Goal: Task Accomplishment & Management: Complete application form

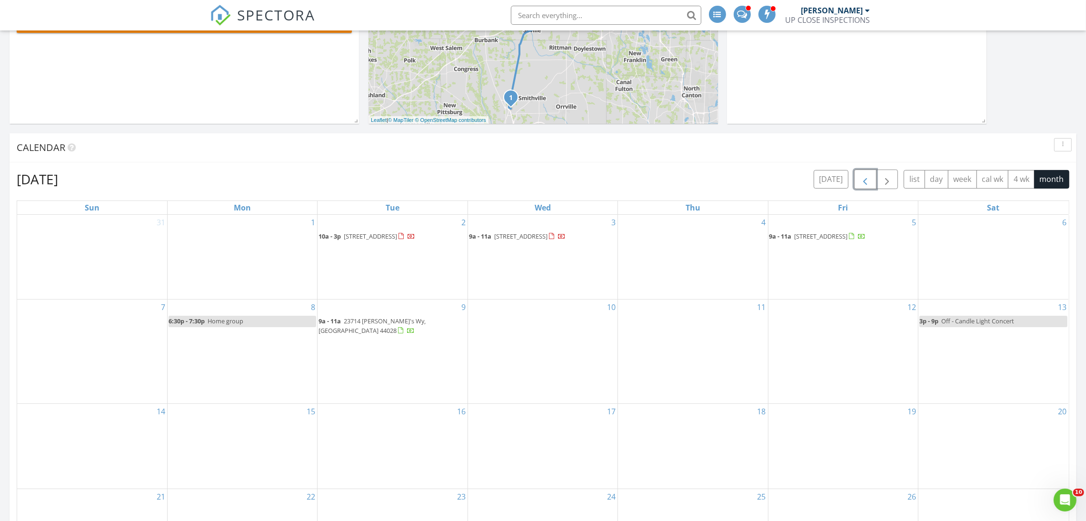
click at [867, 175] on span "button" at bounding box center [864, 179] width 11 height 11
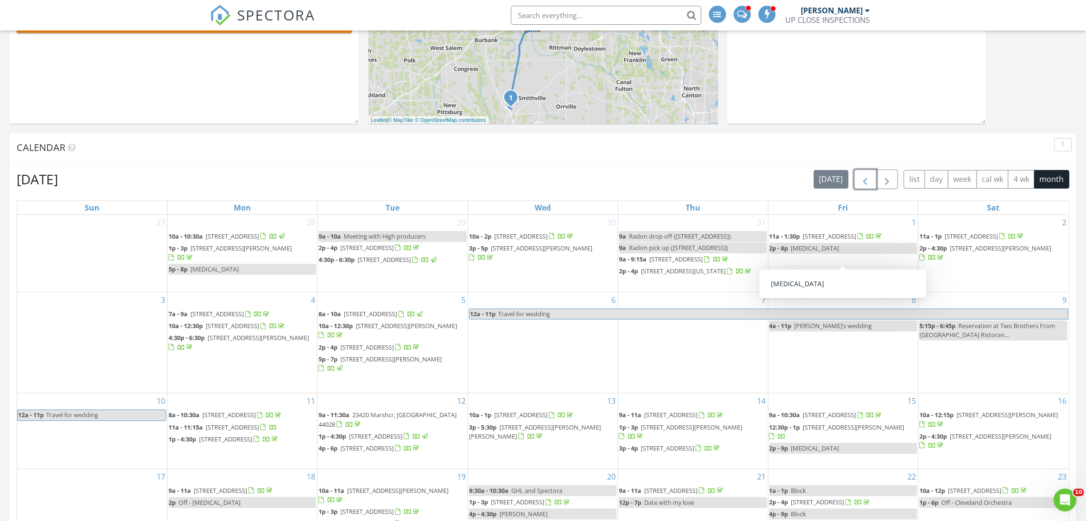
scroll to position [713, 0]
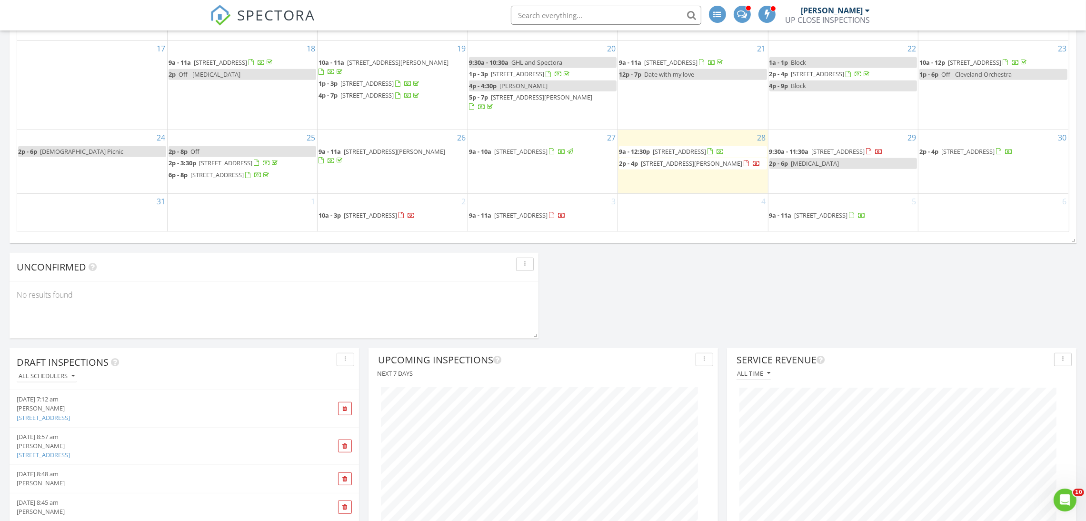
click at [991, 315] on div "Today James Crowton 9:00 am 3333 Bayberry Cove, Wooster, OH 44691 James Crowton…" at bounding box center [543, 307] width 1086 height 1794
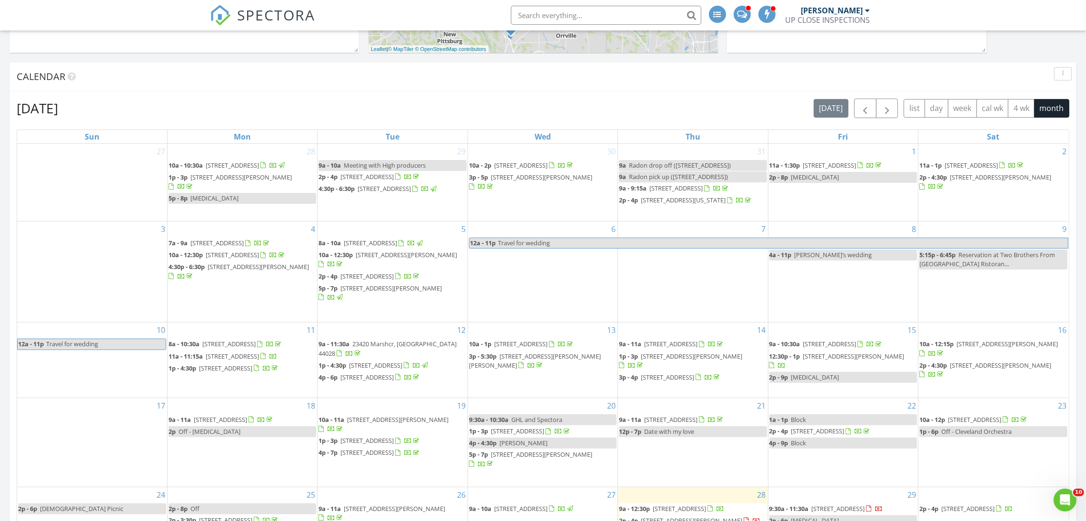
scroll to position [642, 0]
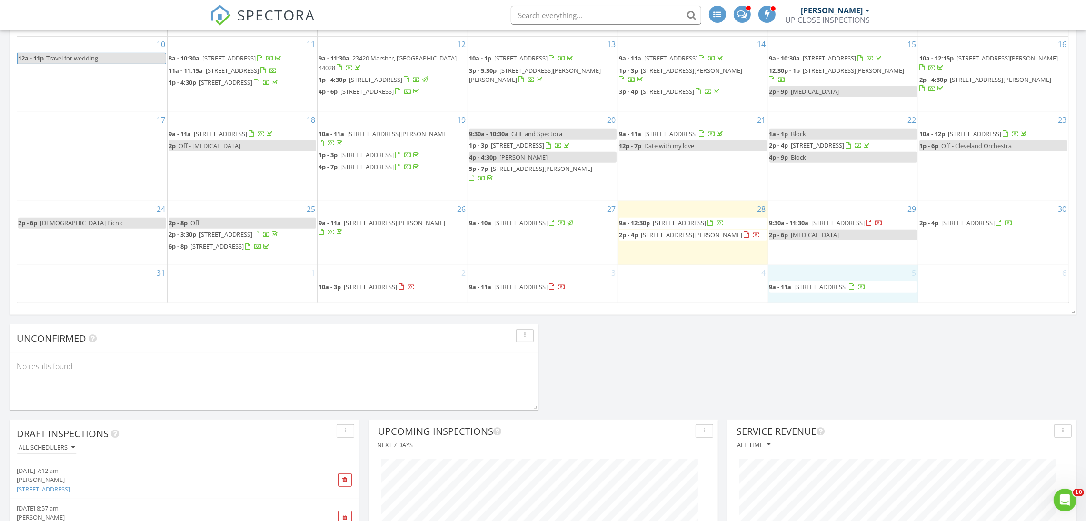
click at [807, 267] on div "5 9a - 11a 603 South Port Dr, Avon Lake 44012" at bounding box center [842, 284] width 149 height 38
drag, startPoint x: 904, startPoint y: 358, endPoint x: 798, endPoint y: 360, distance: 106.6
click at [901, 359] on div "Today James Crowton 9:00 am 3333 Bayberry Cove, Wooster, OH 44691 James Crowton…" at bounding box center [543, 379] width 1086 height 1794
click at [798, 360] on div "Today James Crowton 9:00 am 3333 Bayberry Cove, Wooster, OH 44691 James Crowton…" at bounding box center [543, 379] width 1086 height 1794
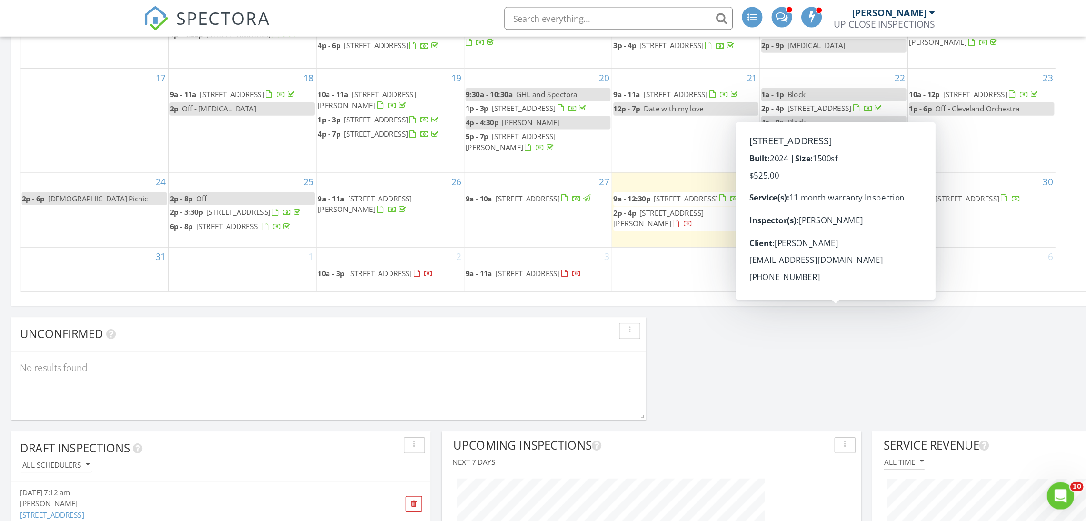
scroll to position [205, 349]
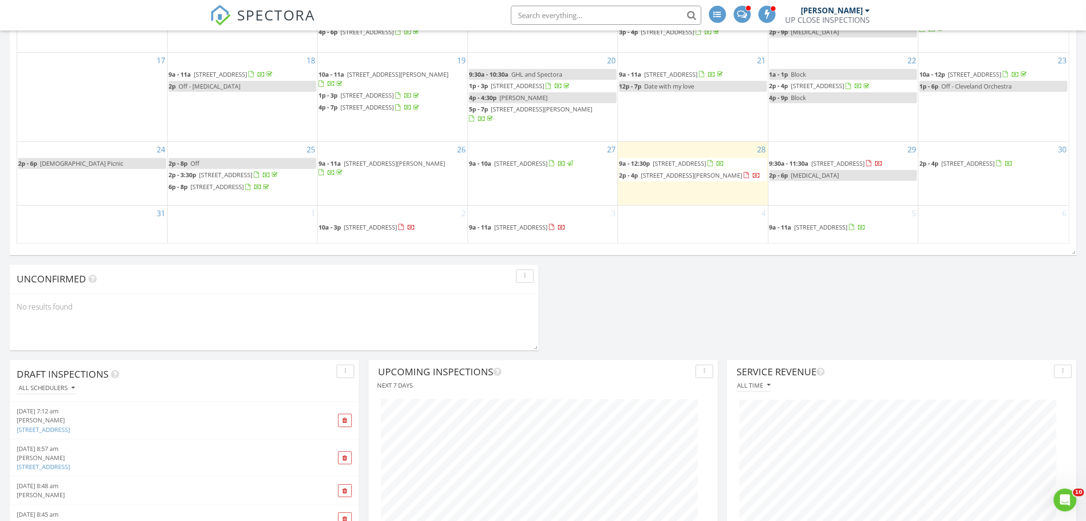
click at [856, 314] on div "Today James Crowton 9:00 am 3333 Bayberry Cove, Wooster, OH 44691 James Crowton…" at bounding box center [543, 319] width 1086 height 1794
click at [814, 207] on div "5 9a - 11a 603 South Port Dr, Avon Lake 44012" at bounding box center [842, 225] width 149 height 38
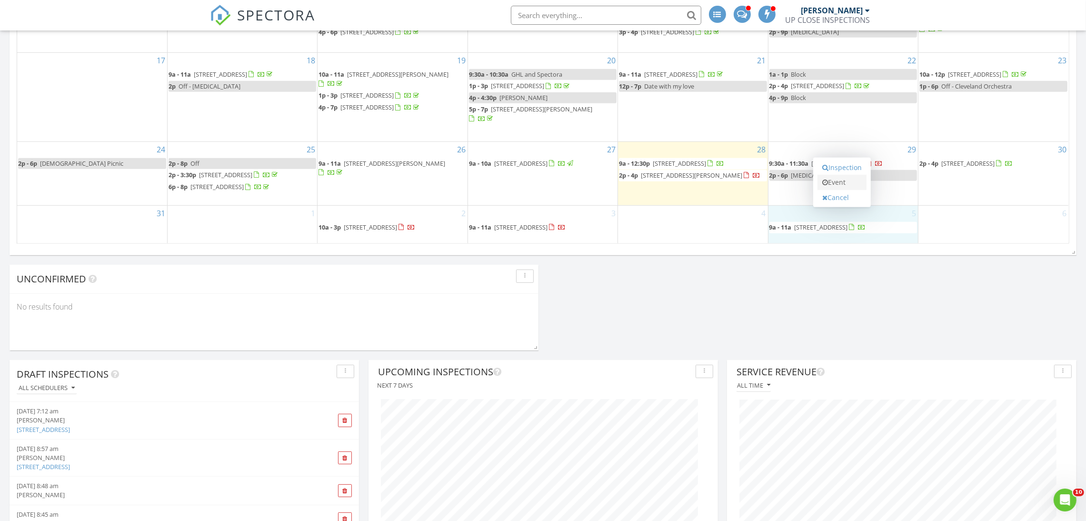
click at [829, 182] on link "Event" at bounding box center [841, 182] width 49 height 15
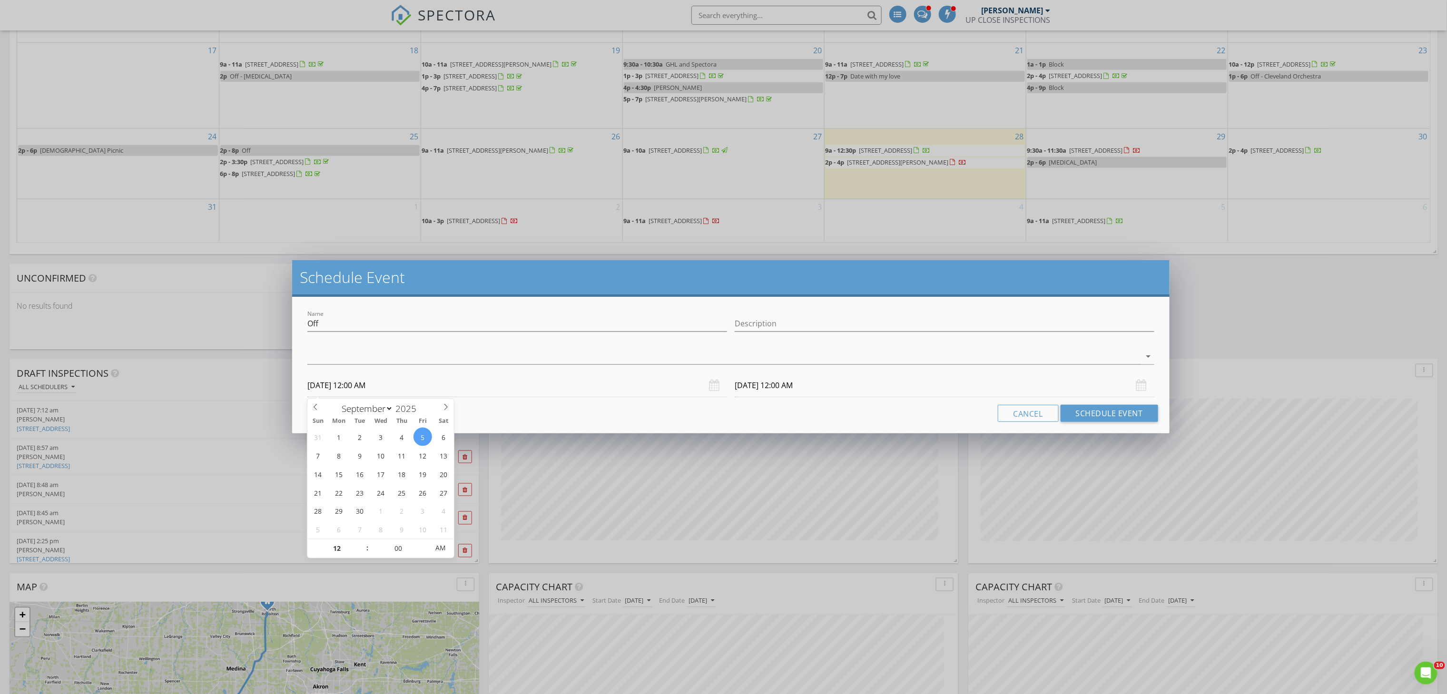
click at [560, 397] on input "09/05/2025 12:00 AM" at bounding box center [517, 385] width 420 height 23
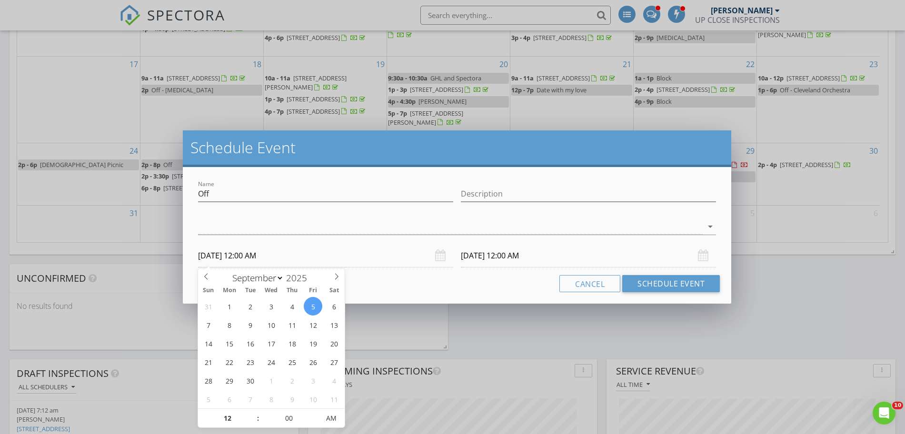
click at [395, 283] on div "Cancel Schedule Event" at bounding box center [456, 283] width 525 height 17
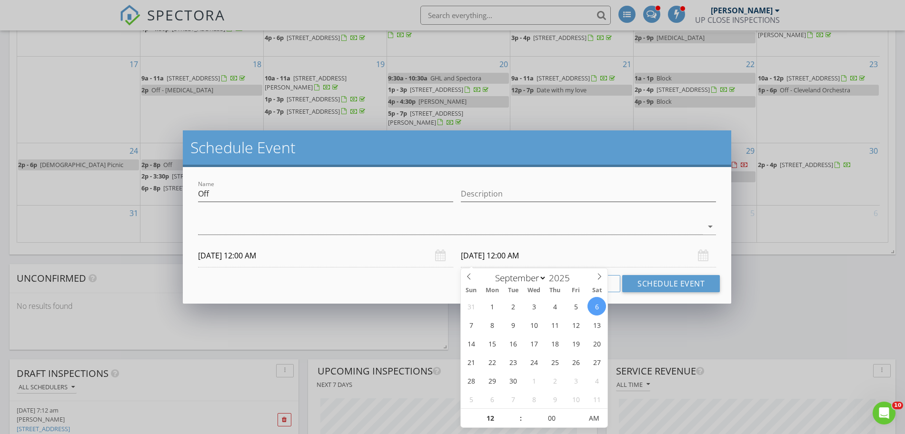
click at [479, 254] on input "09/06/2025 12:00 AM" at bounding box center [588, 255] width 255 height 23
click at [776, 306] on div "Schedule Event Name Off Description arrow_drop_down 09/05/2025 12:00 AM 09/06/2…" at bounding box center [452, 217] width 905 height 434
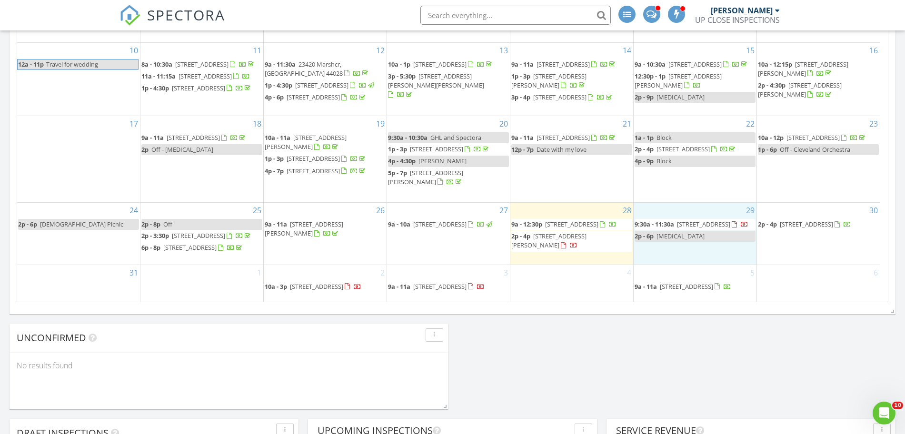
click at [689, 228] on div "29 9:30a - 11:30a 2506 Center Dr, Parma 44134 2p - 6p Boating" at bounding box center [694, 234] width 123 height 62
click at [693, 205] on link "Event" at bounding box center [694, 204] width 49 height 15
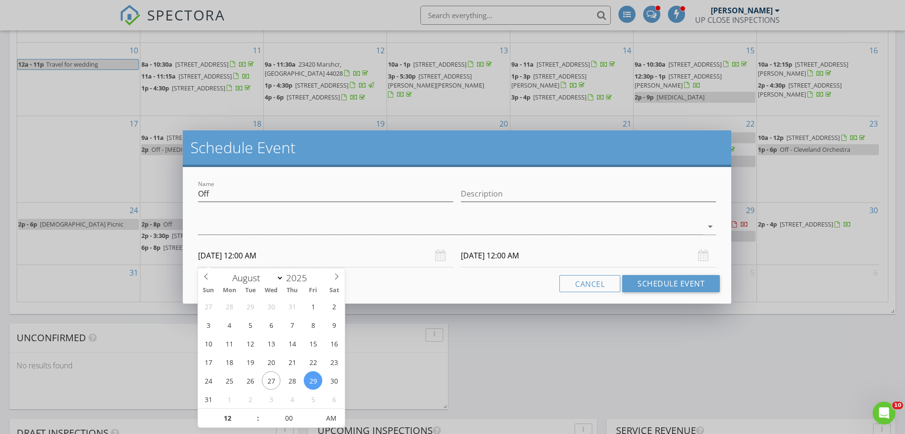
click at [337, 258] on input "08/29/2025 12:00 AM" at bounding box center [325, 255] width 255 height 23
click at [297, 247] on input "08/29/2025 12:00 AM" at bounding box center [325, 255] width 255 height 23
click at [425, 297] on div "Name Off Description arrow_drop_down 08/29/2025 12:00 AM 08/30/2025 12:00 AM Ca…" at bounding box center [457, 235] width 548 height 137
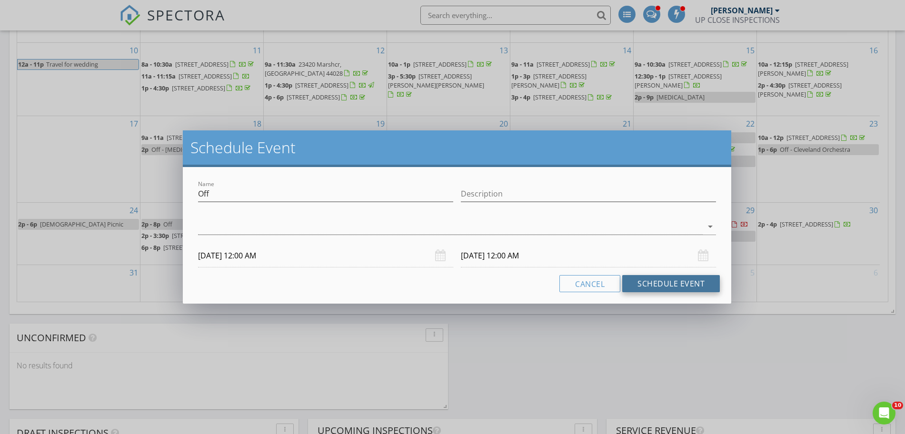
click at [677, 282] on button "Schedule Event" at bounding box center [671, 283] width 98 height 17
click at [345, 221] on div at bounding box center [450, 227] width 504 height 16
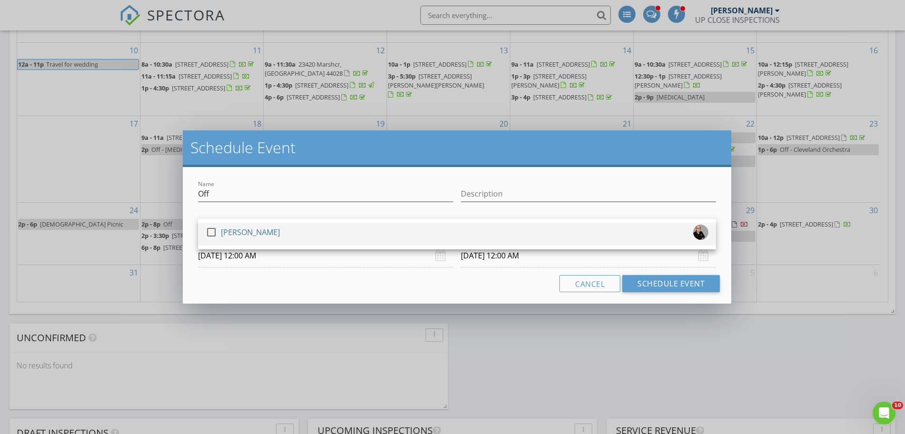
click at [323, 242] on div "check_box_outline_blank James Crowton" at bounding box center [457, 234] width 503 height 19
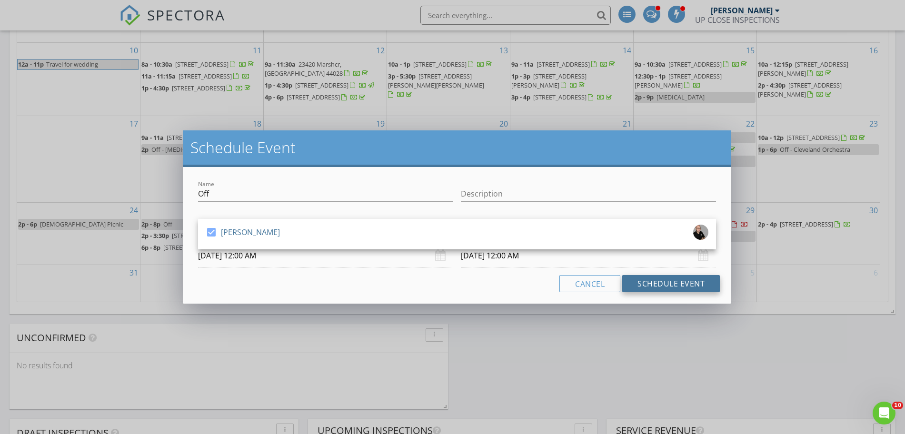
click at [662, 279] on button "Schedule Event" at bounding box center [671, 283] width 98 height 17
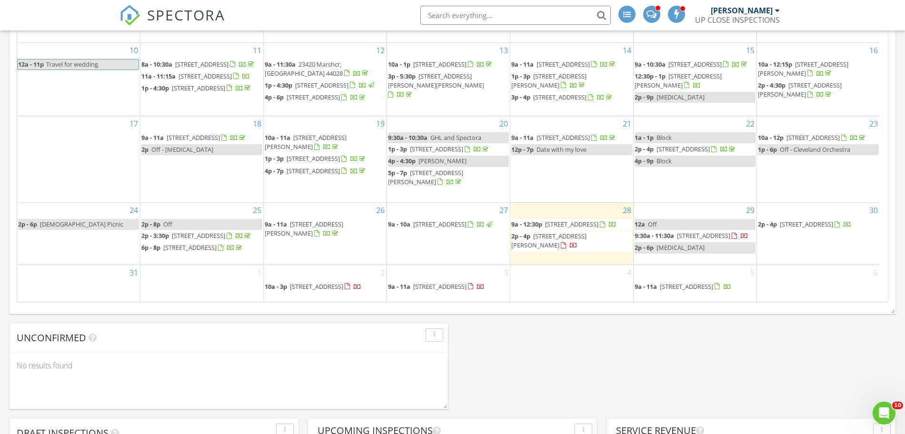
click at [728, 344] on div "Today James Crowton 9:00 am 3333 Bayberry Cove, Wooster, OH 44691 James Crowton…" at bounding box center [452, 378] width 905 height 1794
drag, startPoint x: 725, startPoint y: 344, endPoint x: 607, endPoint y: 346, distance: 118.5
click at [607, 346] on div "Today James Crowton 9:00 am 3333 Bayberry Cove, Wooster, OH 44691 James Crowton…" at bounding box center [452, 378] width 905 height 1794
drag, startPoint x: 690, startPoint y: 346, endPoint x: 627, endPoint y: 349, distance: 62.9
click at [689, 346] on div "Today James Crowton 9:00 am 3333 Bayberry Cove, Wooster, OH 44691 James Crowton…" at bounding box center [452, 378] width 905 height 1794
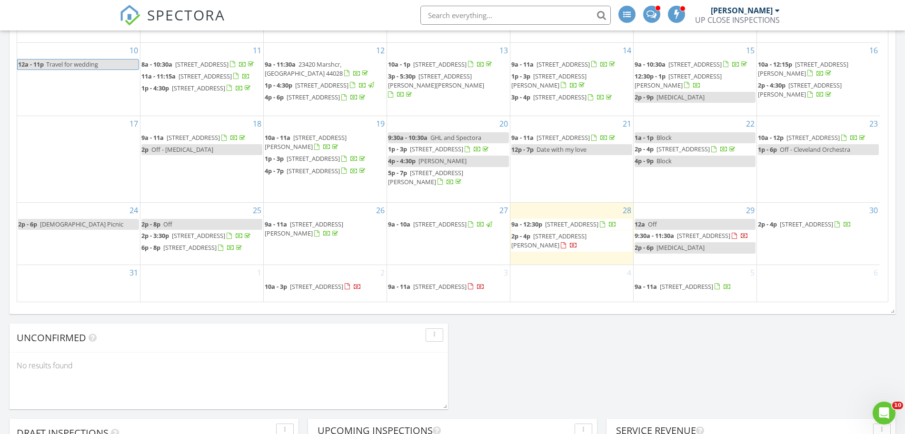
click at [627, 349] on div "Today James Crowton 9:00 am 3333 Bayberry Cove, Wooster, OH 44691 James Crowton…" at bounding box center [452, 378] width 905 height 1794
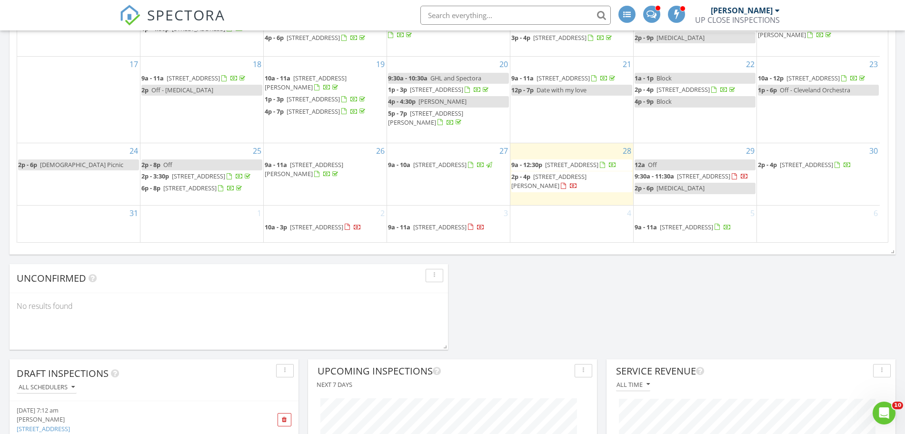
click at [551, 289] on div "Today James Crowton 9:00 am 3333 Bayberry Cove, Wooster, OH 44691 James Crowton…" at bounding box center [452, 319] width 905 height 1794
click at [346, 311] on div "No results found" at bounding box center [229, 306] width 438 height 26
click at [669, 292] on div "Today James Crowton 9:00 am 3333 Bayberry Cove, Wooster, OH 44691 James Crowton…" at bounding box center [452, 319] width 905 height 1794
drag, startPoint x: 667, startPoint y: 292, endPoint x: 579, endPoint y: 290, distance: 88.6
click at [579, 290] on div "Today James Crowton 9:00 am 3333 Bayberry Cove, Wooster, OH 44691 James Crowton…" at bounding box center [452, 319] width 905 height 1794
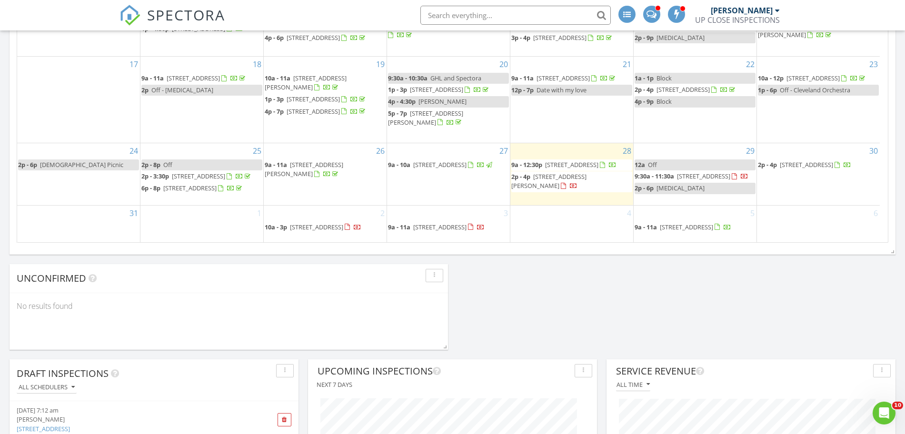
click at [578, 290] on div "Today James Crowton 9:00 am 3333 Bayberry Cove, Wooster, OH 44691 James Crowton…" at bounding box center [452, 319] width 905 height 1794
click at [701, 306] on div "Today James Crowton 9:00 am 3333 Bayberry Cove, Wooster, OH 44691 James Crowton…" at bounding box center [452, 319] width 905 height 1794
click at [668, 159] on link "12a Off" at bounding box center [694, 164] width 121 height 11
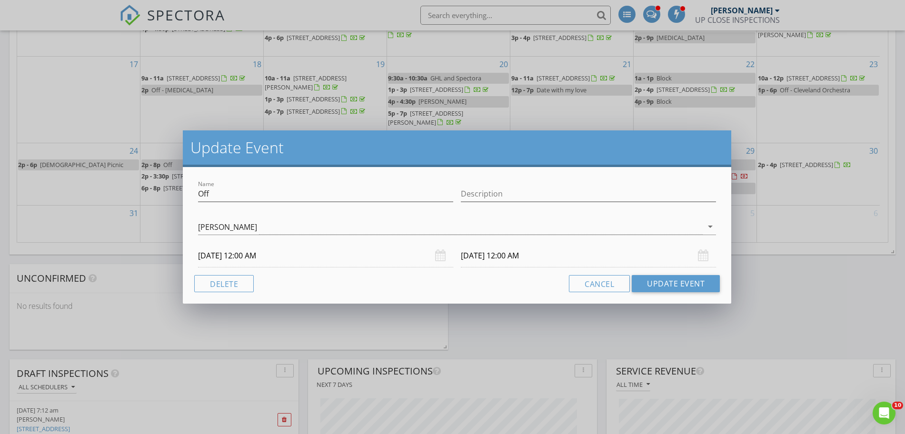
click at [796, 302] on div "Update Event Name Off Description James Crowton arrow_drop_down 08/29/2025 12:0…" at bounding box center [452, 217] width 905 height 434
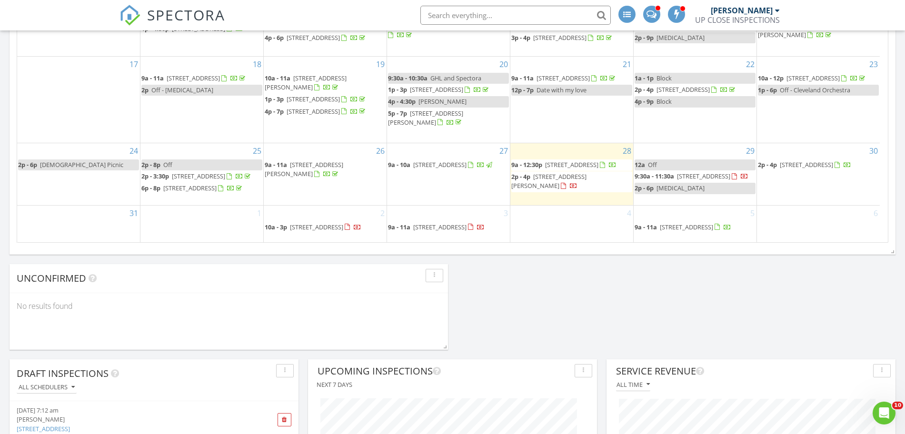
drag, startPoint x: 785, startPoint y: 296, endPoint x: 669, endPoint y: 292, distance: 115.7
click at [784, 295] on div "Today James Crowton 9:00 am 3333 Bayberry Cove, Wooster, OH 44691 James Crowton…" at bounding box center [452, 319] width 905 height 1794
click at [669, 292] on div "Today James Crowton 9:00 am 3333 Bayberry Cove, Wooster, OH 44691 James Crowton…" at bounding box center [452, 319] width 905 height 1794
click at [675, 291] on div "Today James Crowton 9:00 am 3333 Bayberry Cove, Wooster, OH 44691 James Crowton…" at bounding box center [452, 319] width 905 height 1794
click at [608, 295] on div "Today James Crowton 9:00 am 3333 Bayberry Cove, Wooster, OH 44691 James Crowton…" at bounding box center [452, 319] width 905 height 1794
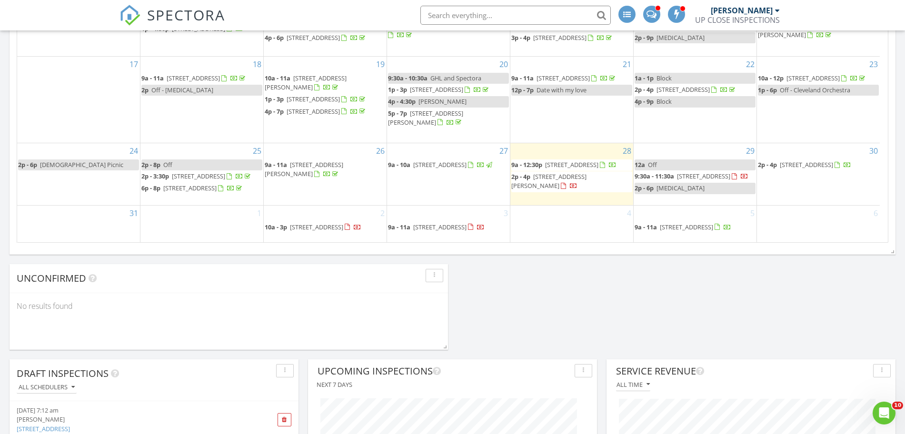
click at [608, 295] on div "Today James Crowton 9:00 am 3333 Bayberry Cove, Wooster, OH 44691 James Crowton…" at bounding box center [452, 319] width 905 height 1794
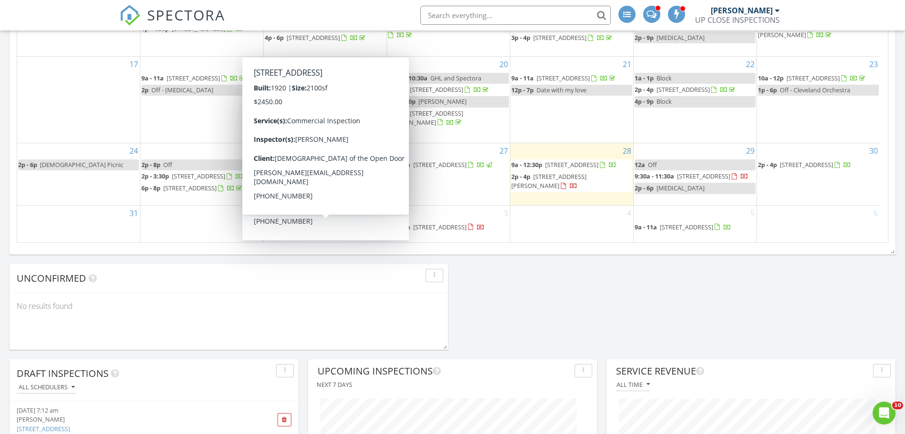
click at [343, 303] on div "No results found" at bounding box center [229, 306] width 438 height 26
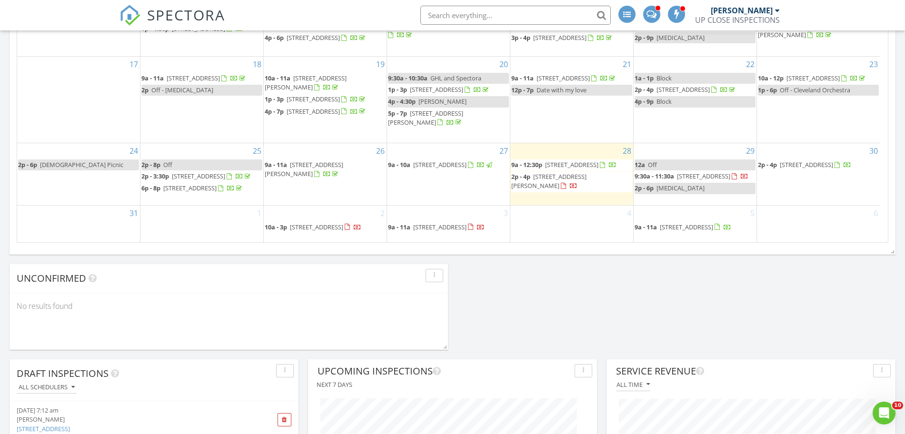
drag, startPoint x: 384, startPoint y: 288, endPoint x: 368, endPoint y: 291, distance: 15.9
click at [381, 289] on div "Unconfirmed" at bounding box center [229, 278] width 438 height 29
drag, startPoint x: 368, startPoint y: 291, endPoint x: 356, endPoint y: 291, distance: 12.9
click at [356, 291] on div "Unconfirmed" at bounding box center [229, 278] width 438 height 29
click at [712, 276] on div "Today James Crowton 9:00 am 3333 Bayberry Cove, Wooster, OH 44691 James Crowton…" at bounding box center [452, 319] width 905 height 1794
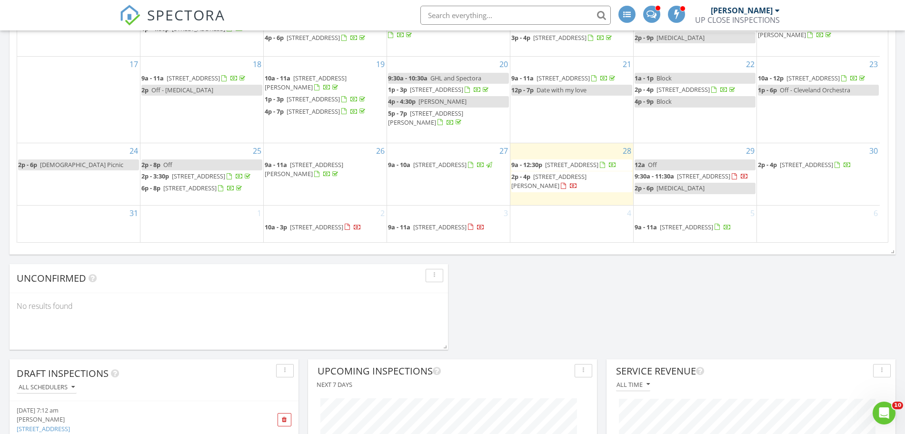
drag, startPoint x: 697, startPoint y: 278, endPoint x: 632, endPoint y: 281, distance: 64.8
click at [632, 281] on div "Today James Crowton 9:00 am 3333 Bayberry Cove, Wooster, OH 44691 James Crowton…" at bounding box center [452, 319] width 905 height 1794
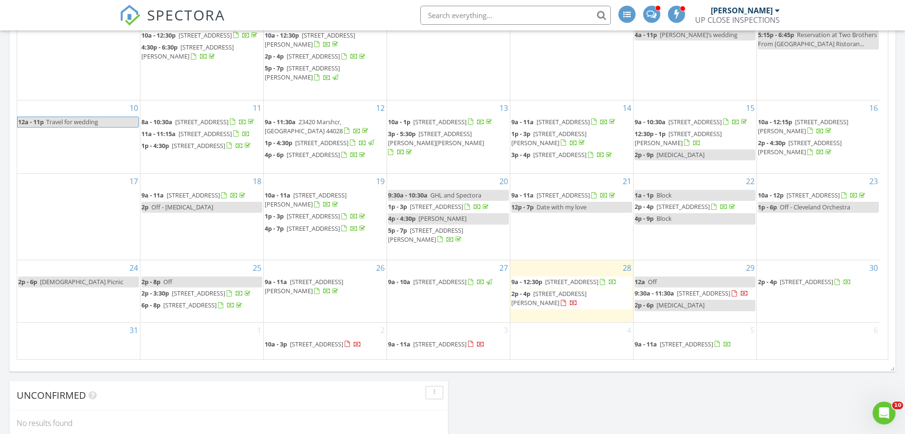
scroll to position [642, 0]
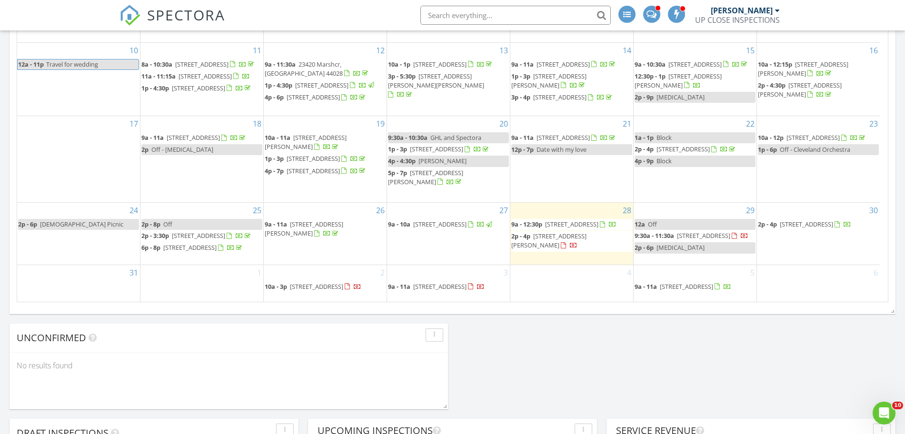
click at [816, 220] on span "[STREET_ADDRESS]" at bounding box center [806, 224] width 53 height 9
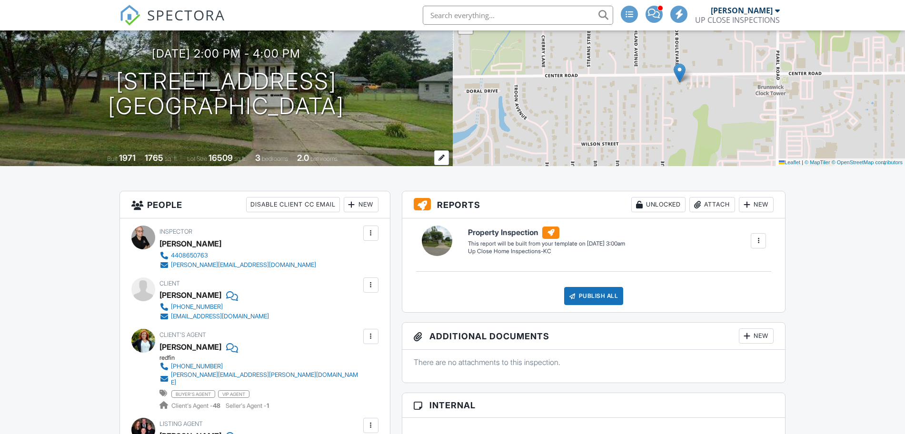
scroll to position [59, 0]
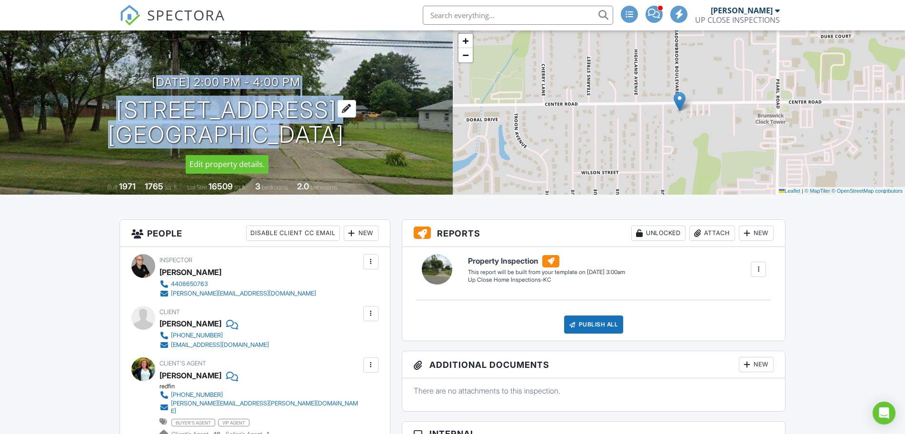
drag, startPoint x: 231, startPoint y: 122, endPoint x: 223, endPoint y: 133, distance: 14.3
click at [233, 132] on div "08/30/2025 2:00 pm - 4:00 pm 4444 Center Rd Brunswick, OH 44212" at bounding box center [226, 112] width 453 height 72
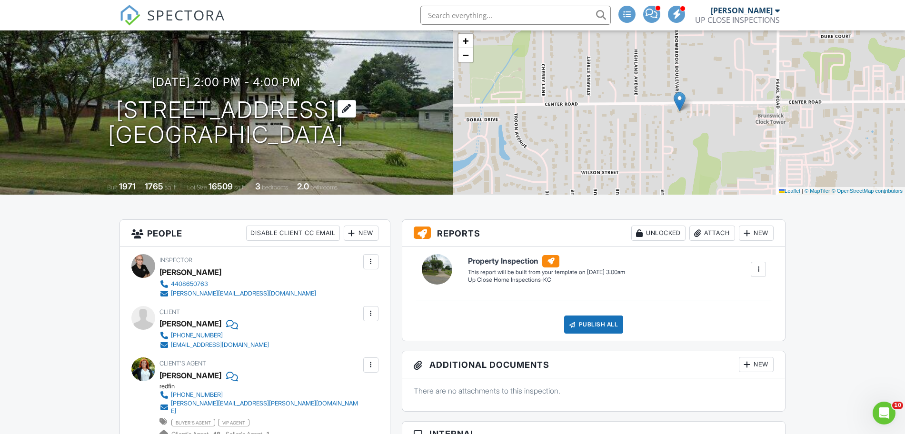
scroll to position [0, 0]
drag, startPoint x: 118, startPoint y: 103, endPoint x: 336, endPoint y: 120, distance: 219.6
click at [365, 132] on div "08/30/2025 2:00 pm - 4:00 pm 4444 Center Rd Brunswick, OH 44212" at bounding box center [226, 112] width 453 height 72
copy h1 "4444 Center Rd Brunswick, OH 44212"
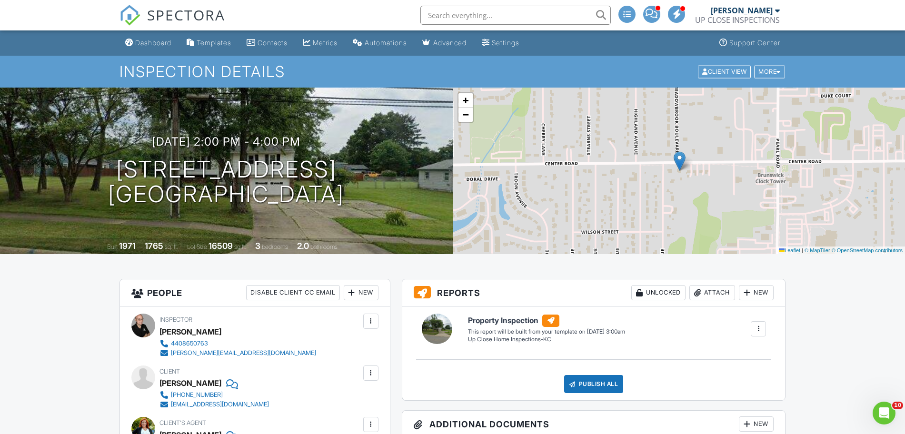
click at [154, 30] on div "SPECTORA" at bounding box center [172, 15] width 106 height 30
click at [154, 42] on div "Dashboard" at bounding box center [153, 43] width 36 height 8
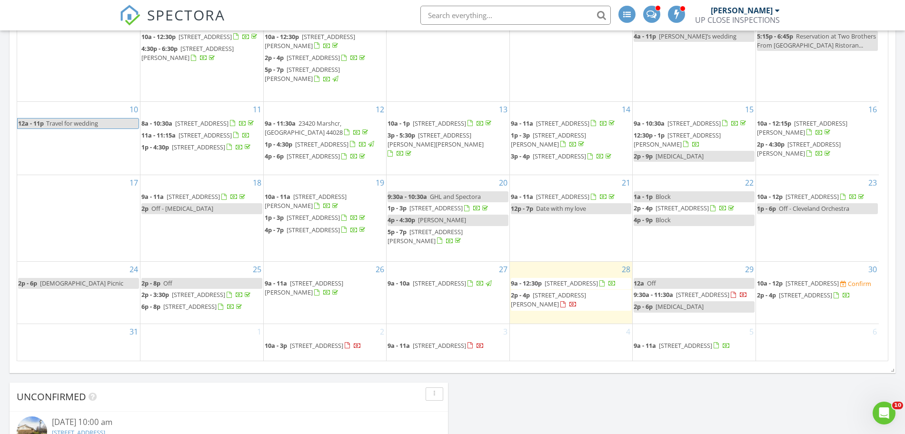
scroll to position [643, 0]
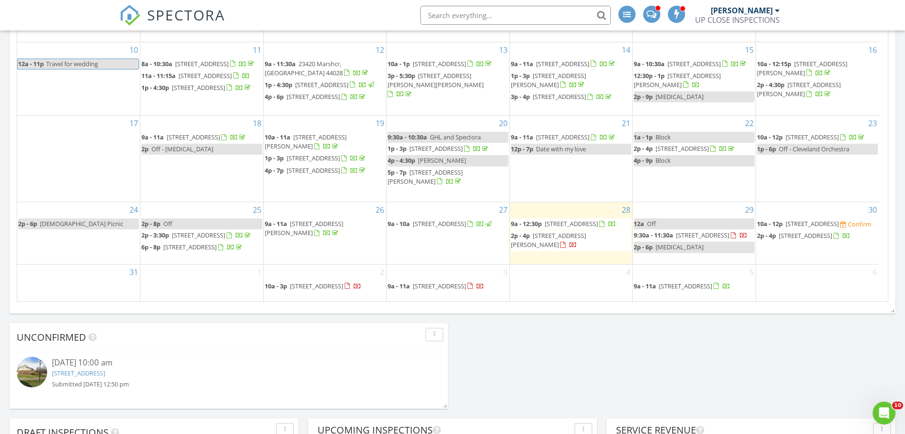
click at [848, 219] on span "10a - 12p 1404 Belvoir Mews, South Euclid 44121 Confirm" at bounding box center [814, 224] width 114 height 10
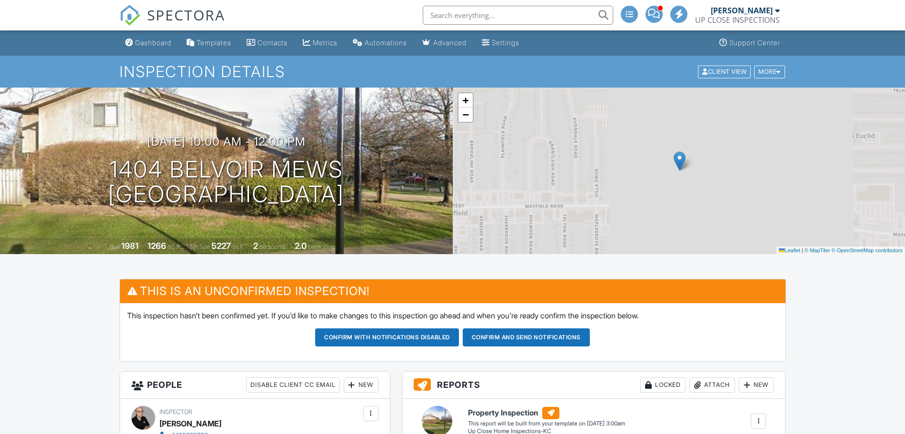
drag, startPoint x: 344, startPoint y: 181, endPoint x: 399, endPoint y: 193, distance: 56.4
click at [399, 193] on div "08/30/2025 10:00 am - 12:00 pm 1404 Belvoir Mews South Euclid, OH 44121" at bounding box center [226, 171] width 453 height 72
click at [53, 237] on div "08/30/2025 10:00 am - 12:00 pm 1404 Belvoir Mews South Euclid, OH 44121 Built 1…" at bounding box center [226, 171] width 453 height 167
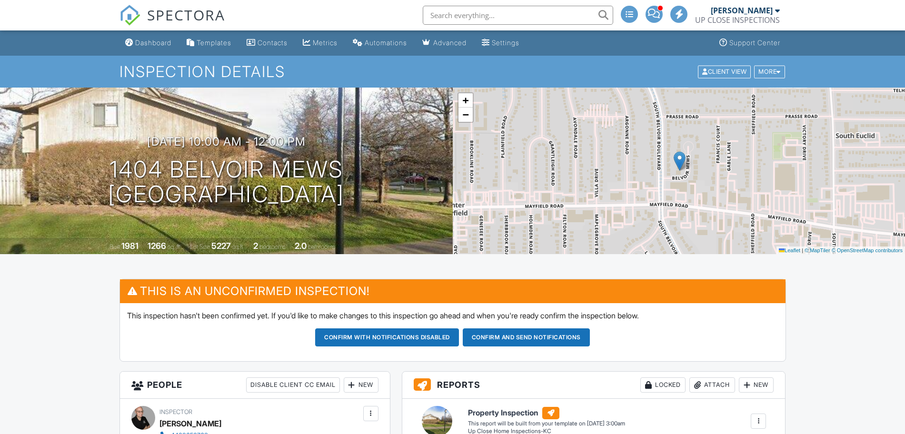
drag, startPoint x: 140, startPoint y: 168, endPoint x: 389, endPoint y: 182, distance: 249.3
click at [387, 191] on div "08/30/2025 10:00 am - 12:00 pm 1404 Belvoir Mews South Euclid, OH 44121" at bounding box center [226, 171] width 453 height 72
copy h1 "1404 Belvoir Mews South Euclid, OH 44121"
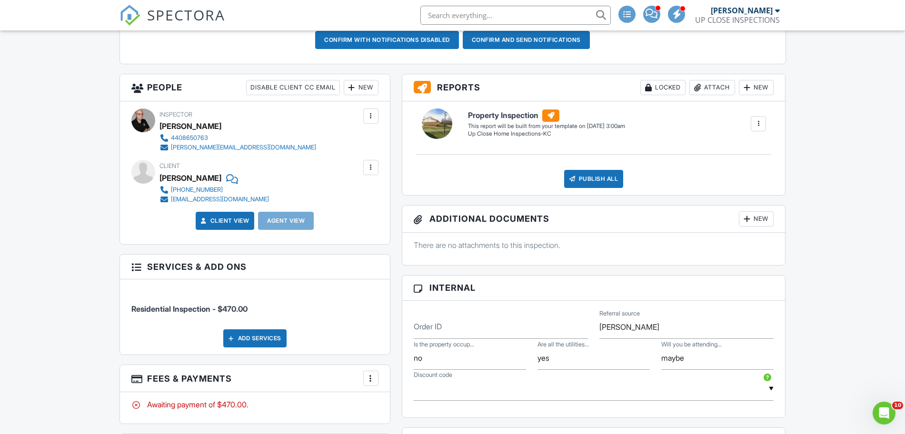
scroll to position [59, 0]
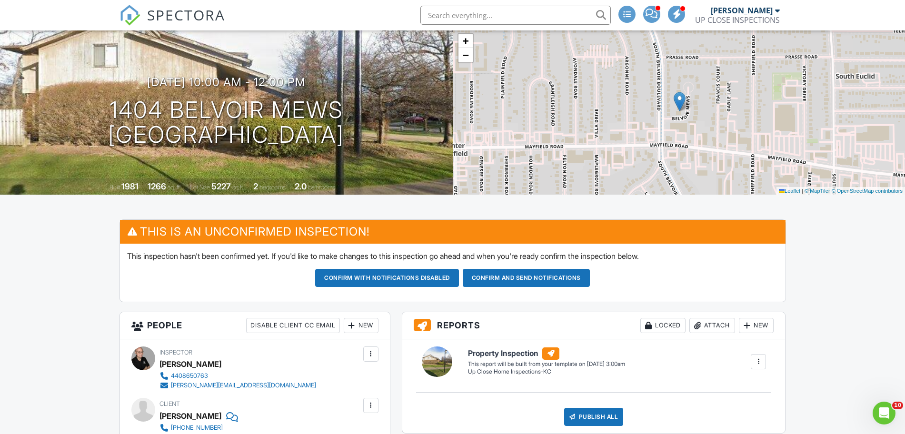
drag, startPoint x: 93, startPoint y: 225, endPoint x: 67, endPoint y: 235, distance: 28.2
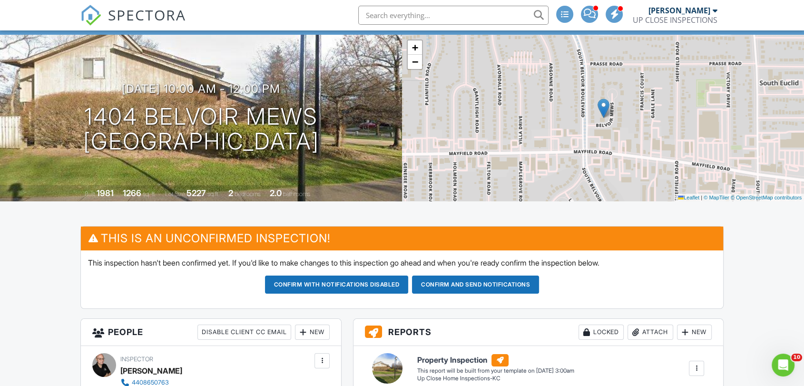
scroll to position [0, 0]
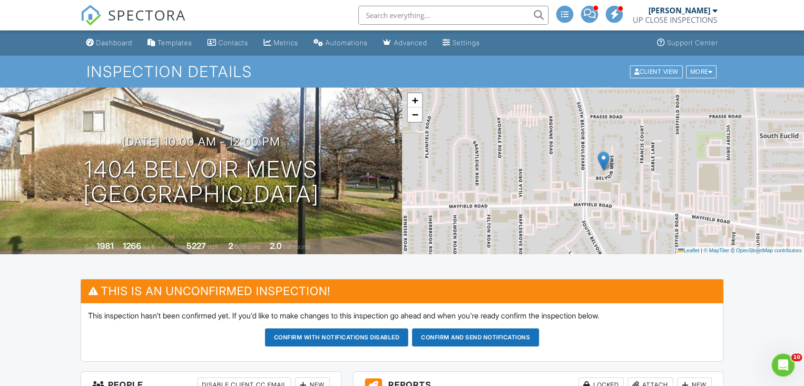
click at [295, 14] on div "SPECTORA James Crowton UP CLOSE INSPECTIONS Role: Inspector Change Role Dashboa…" at bounding box center [401, 15] width 643 height 30
drag, startPoint x: 295, startPoint y: 13, endPoint x: 266, endPoint y: 17, distance: 29.2
click at [274, 16] on div "SPECTORA James Crowton UP CLOSE INSPECTIONS Role: Inspector Change Role Dashboa…" at bounding box center [401, 15] width 643 height 30
drag, startPoint x: 266, startPoint y: 17, endPoint x: 252, endPoint y: 17, distance: 13.8
click at [252, 17] on div "SPECTORA James Crowton UP CLOSE INSPECTIONS Role: Inspector Change Role Dashboa…" at bounding box center [401, 15] width 643 height 30
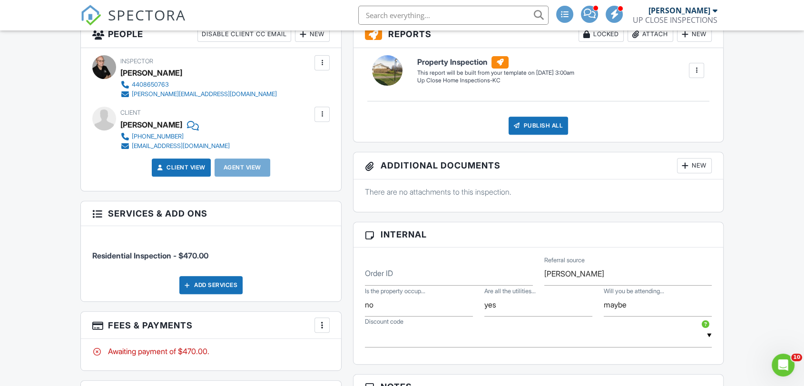
scroll to position [211, 0]
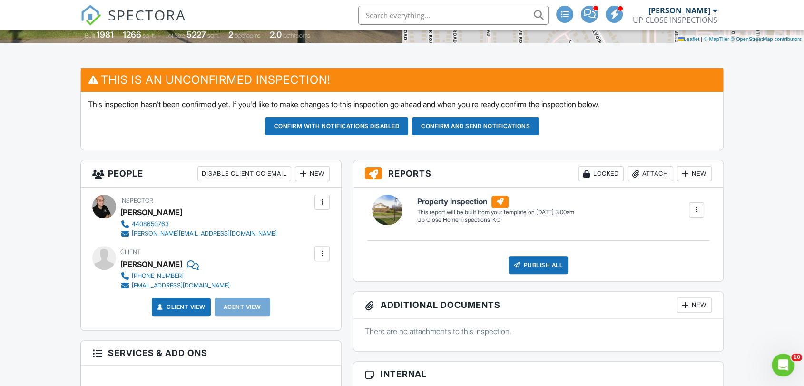
drag, startPoint x: 292, startPoint y: 4, endPoint x: 279, endPoint y: 5, distance: 12.9
click at [291, 4] on div "SPECTORA James Crowton UP CLOSE INSPECTIONS Role: Inspector Change Role Dashboa…" at bounding box center [401, 15] width 643 height 30
drag, startPoint x: 279, startPoint y: 5, endPoint x: 273, endPoint y: 7, distance: 6.5
drag, startPoint x: 269, startPoint y: 8, endPoint x: 259, endPoint y: 9, distance: 10.5
click at [259, 9] on div "SPECTORA James Crowton UP CLOSE INSPECTIONS Role: Inspector Change Role Dashboa…" at bounding box center [401, 15] width 643 height 30
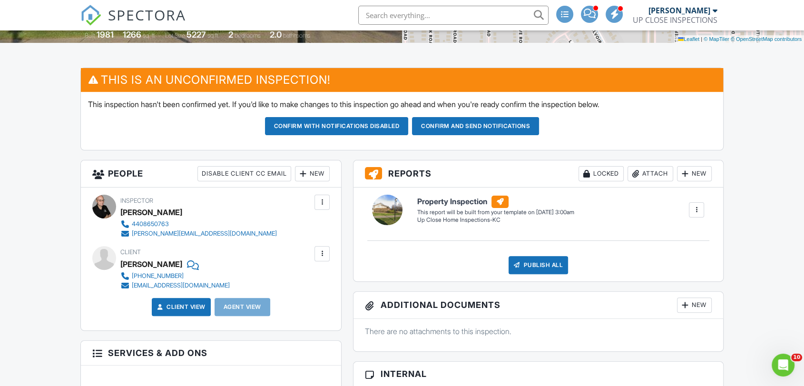
click at [259, 9] on div "SPECTORA James Crowton UP CLOSE INSPECTIONS Role: Inspector Change Role Dashboa…" at bounding box center [401, 15] width 643 height 30
drag, startPoint x: 259, startPoint y: 9, endPoint x: 250, endPoint y: 8, distance: 9.1
click at [250, 8] on div "SPECTORA James Crowton UP CLOSE INSPECTIONS Role: Inspector Change Role Dashboa…" at bounding box center [401, 15] width 643 height 30
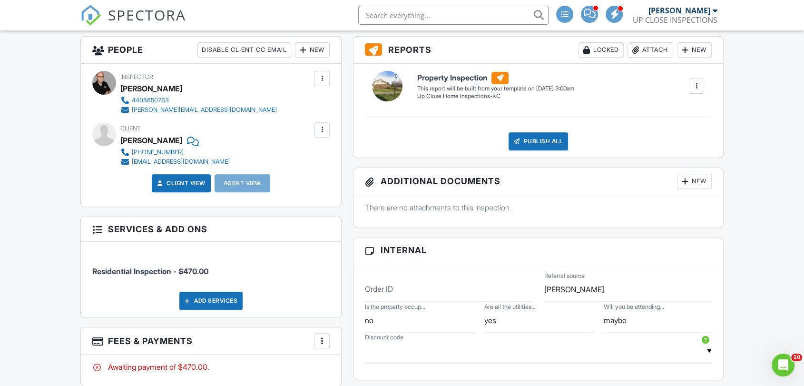
scroll to position [317, 0]
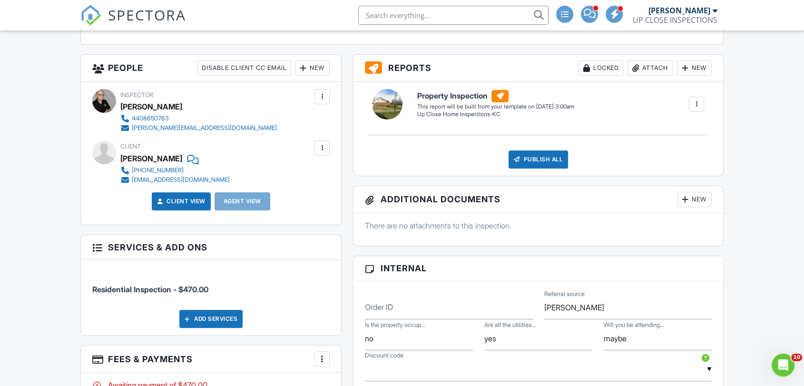
drag, startPoint x: 51, startPoint y: 219, endPoint x: 42, endPoint y: 222, distance: 9.4
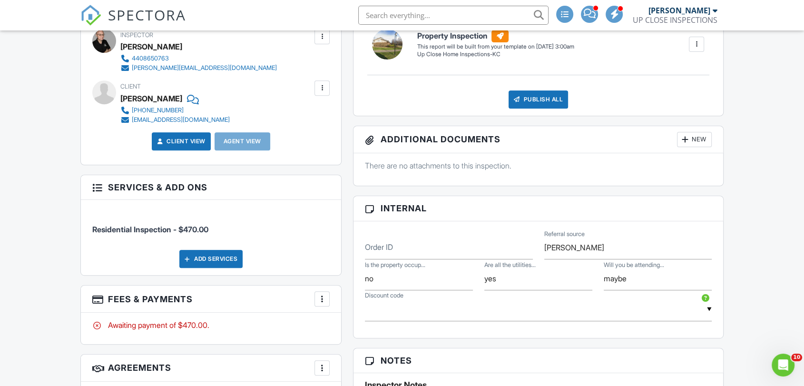
scroll to position [476, 0]
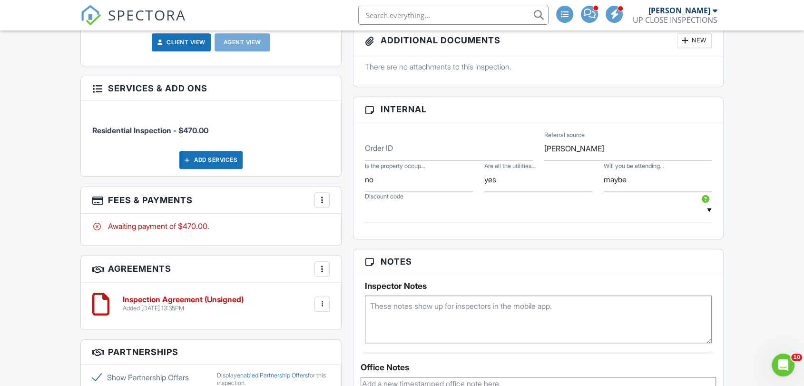
click at [15, 254] on div "Dashboard Templates Contacts Metrics Automations Advanced Settings Support Cent…" at bounding box center [402, 294] width 804 height 1478
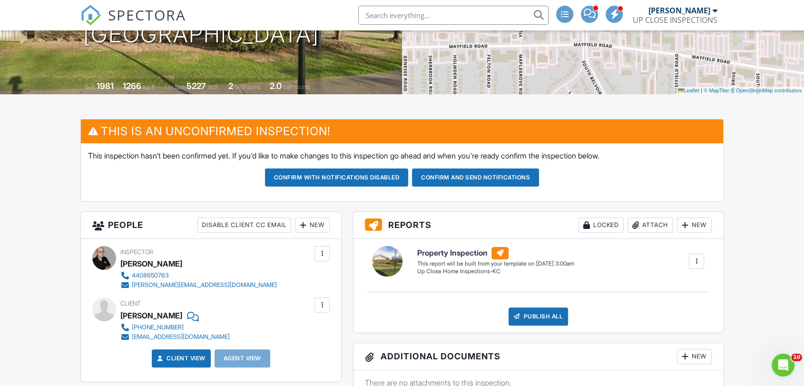
scroll to position [158, 0]
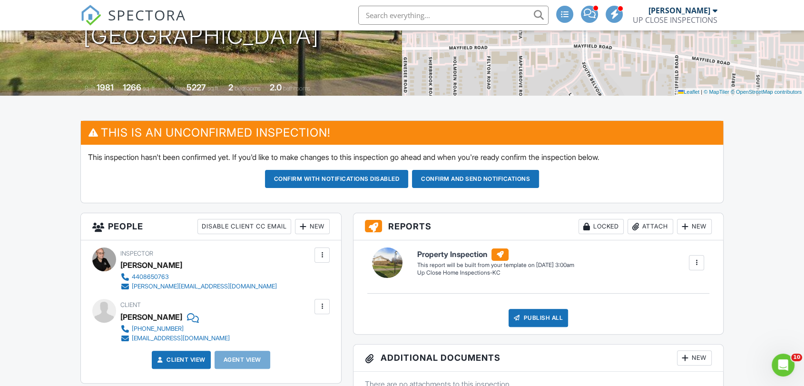
click at [314, 226] on div "New" at bounding box center [312, 226] width 35 height 15
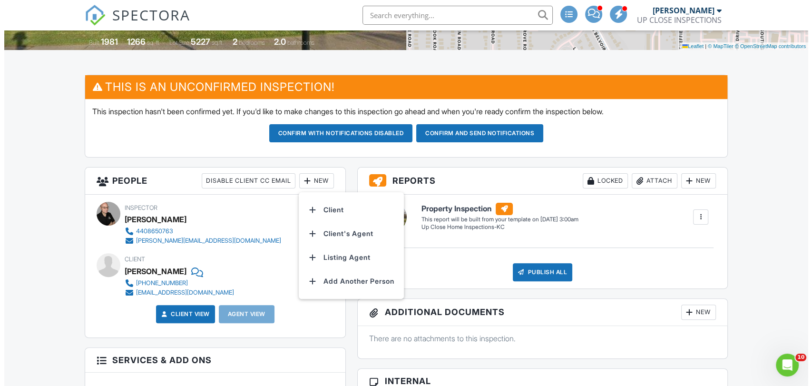
scroll to position [264, 0]
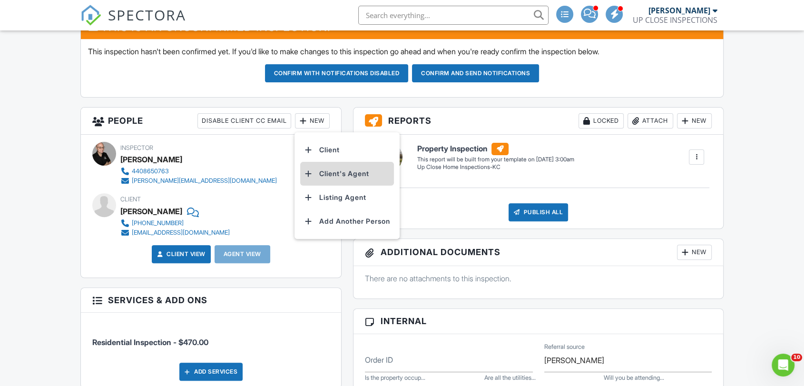
click at [369, 176] on li "Client's Agent" at bounding box center [347, 174] width 94 height 24
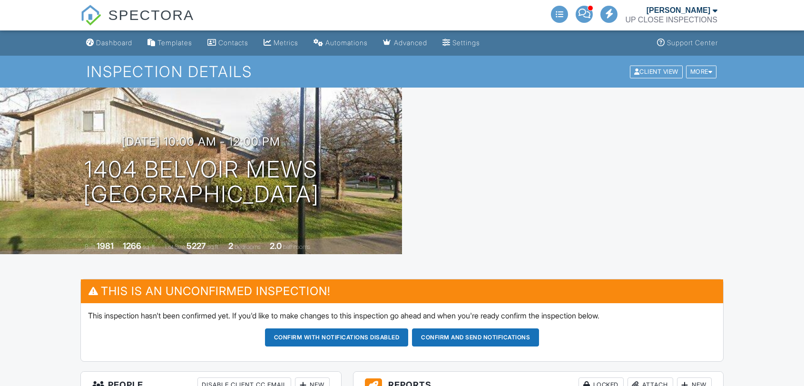
scroll to position [264, 0]
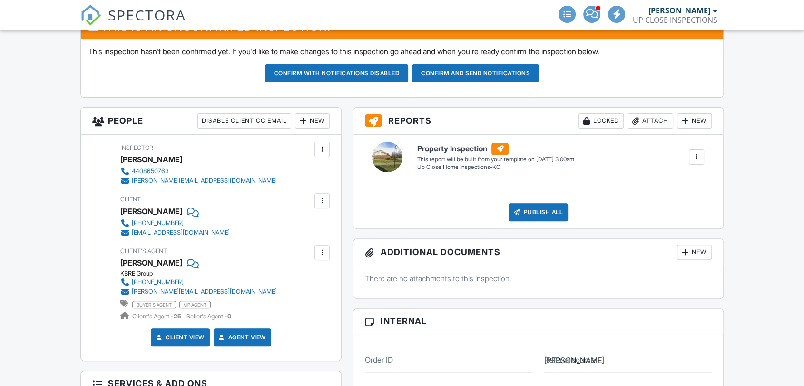
click at [308, 66] on button "Confirm with notifications disabled" at bounding box center [337, 73] width 144 height 18
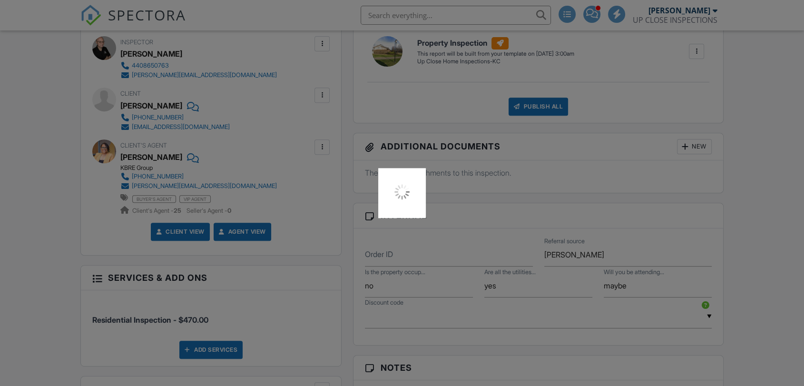
scroll to position [106, 0]
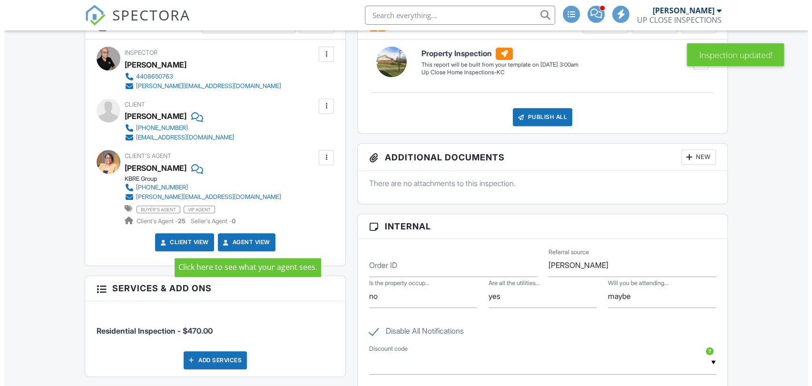
scroll to position [264, 0]
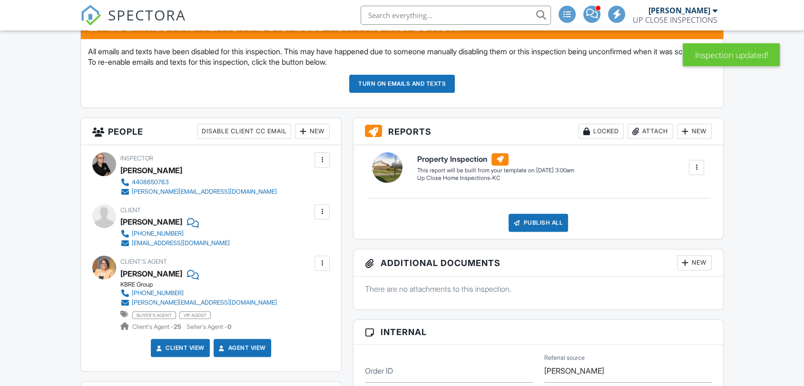
click at [309, 127] on div "New" at bounding box center [312, 131] width 35 height 15
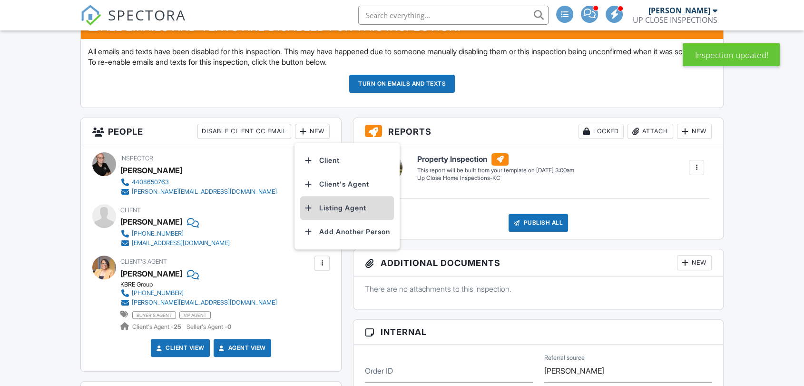
click at [325, 210] on li "Listing Agent" at bounding box center [347, 208] width 94 height 24
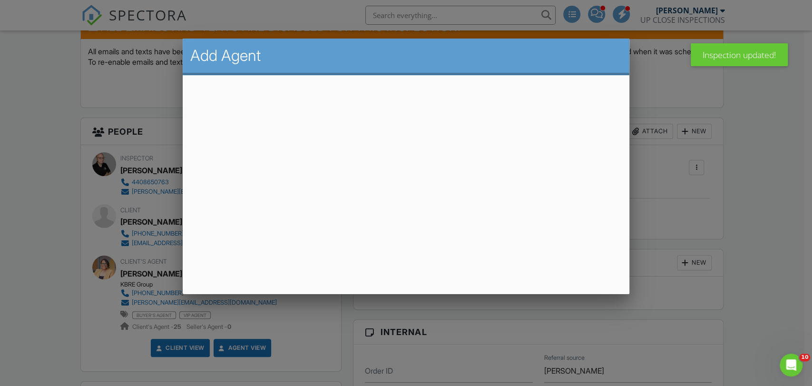
scroll to position [0, 0]
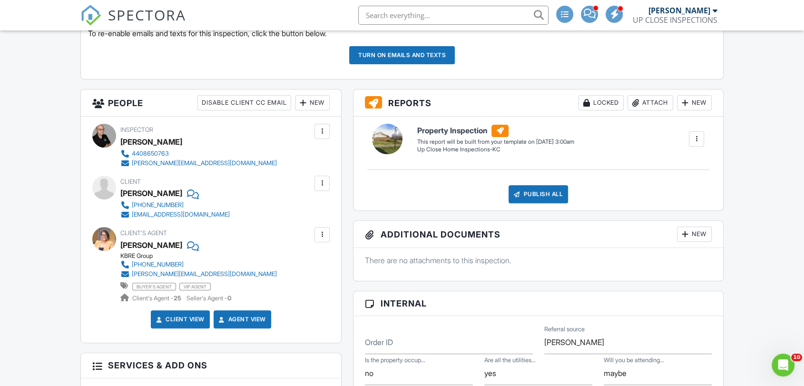
scroll to position [264, 0]
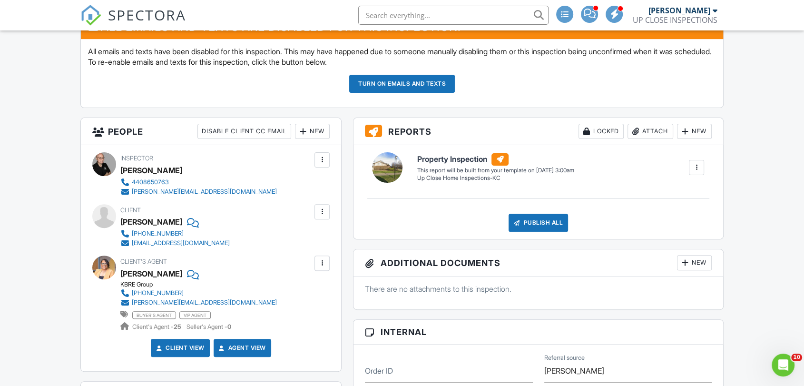
click at [320, 129] on div "New" at bounding box center [312, 131] width 35 height 15
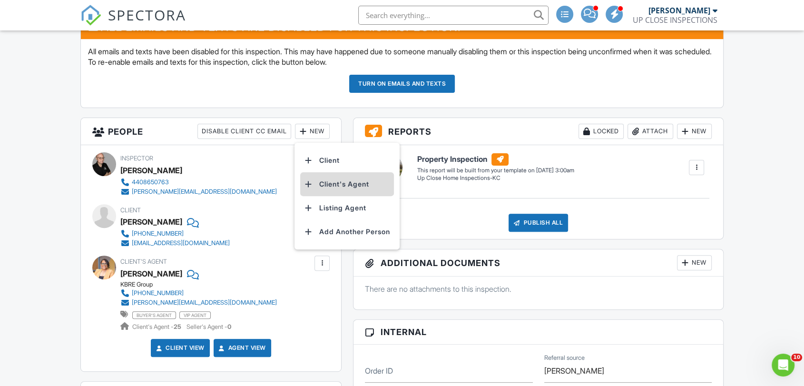
click at [340, 187] on li "Client's Agent" at bounding box center [347, 184] width 94 height 24
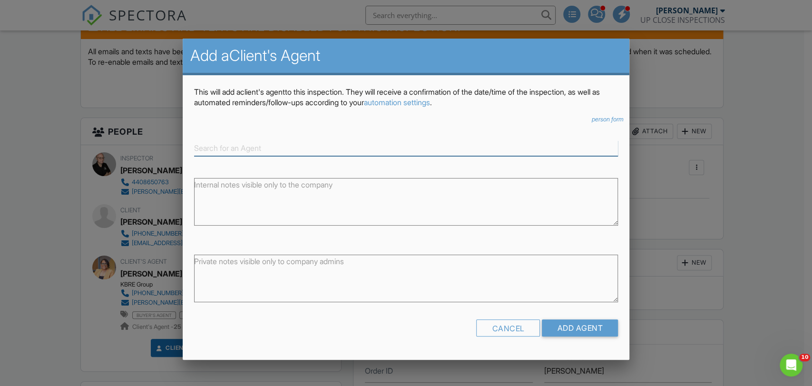
click at [264, 140] on input at bounding box center [406, 148] width 424 height 16
paste input "FSBO"
type input "FSBO"
click at [519, 326] on div "Cancel" at bounding box center [508, 327] width 64 height 17
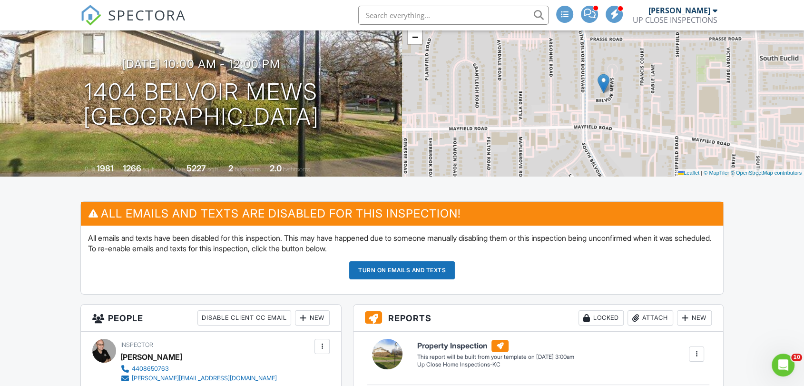
scroll to position [53, 0]
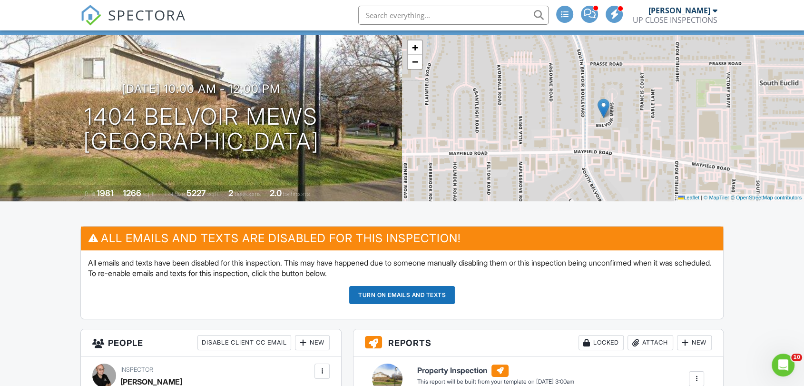
click at [238, 125] on h1 "1404 Belvoir Mews South Euclid, OH 44121" at bounding box center [201, 129] width 236 height 50
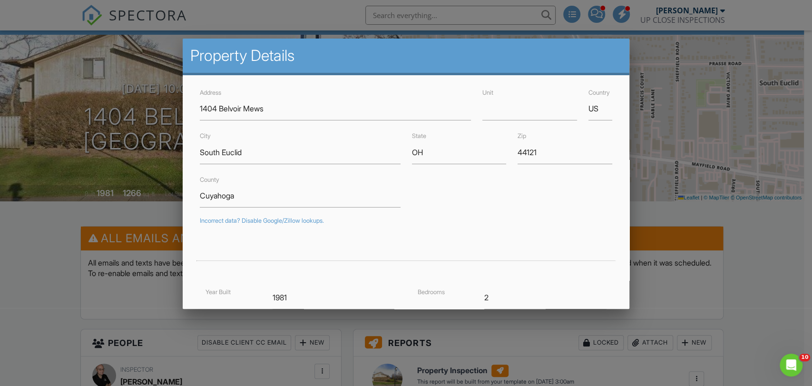
drag, startPoint x: 0, startPoint y: 165, endPoint x: 24, endPoint y: 159, distance: 24.6
click at [0, 165] on div at bounding box center [406, 193] width 812 height 483
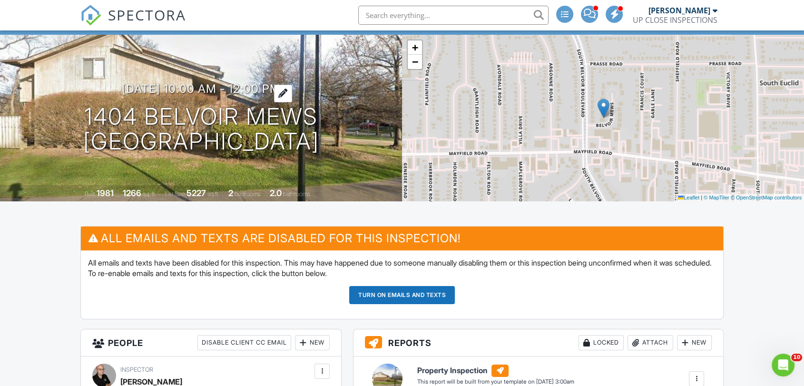
click at [280, 82] on h3 "08/30/2025 10:00 am - 12:00 pm" at bounding box center [201, 88] width 158 height 13
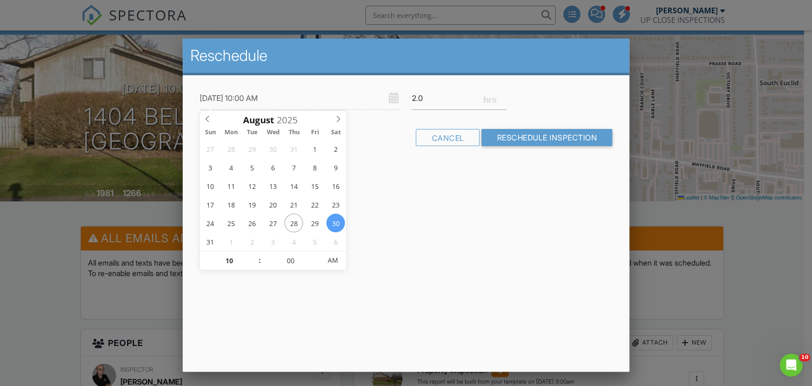
click at [392, 196] on div "Reschedule 08/30/2025 10:00 AM 2.0 Warning: this date/time is in the past. Canc…" at bounding box center [406, 205] width 447 height 333
click at [543, 180] on div "Reschedule 08/30/2025 10:00 AM 2.0 Warning: this date/time is in the past. Canc…" at bounding box center [406, 205] width 447 height 333
drag, startPoint x: 497, startPoint y: 190, endPoint x: 362, endPoint y: 185, distance: 135.3
click at [362, 185] on div "Reschedule 08/30/2025 10:00 AM 2.0 Warning: this date/time is in the past. Canc…" at bounding box center [406, 205] width 447 height 333
click at [38, 184] on div at bounding box center [406, 193] width 812 height 483
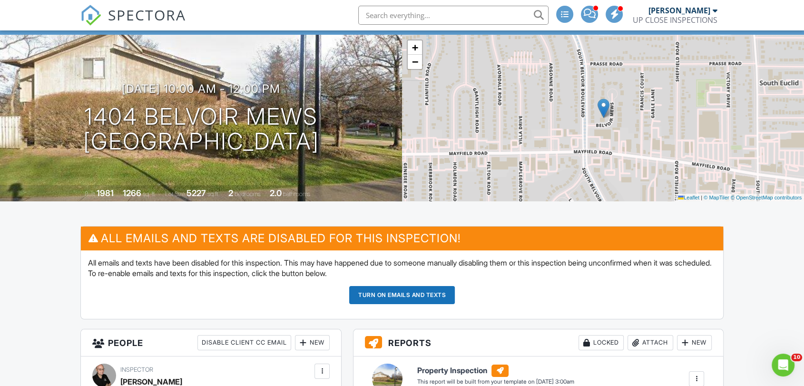
drag, startPoint x: 22, startPoint y: 270, endPoint x: 11, endPoint y: 274, distance: 11.3
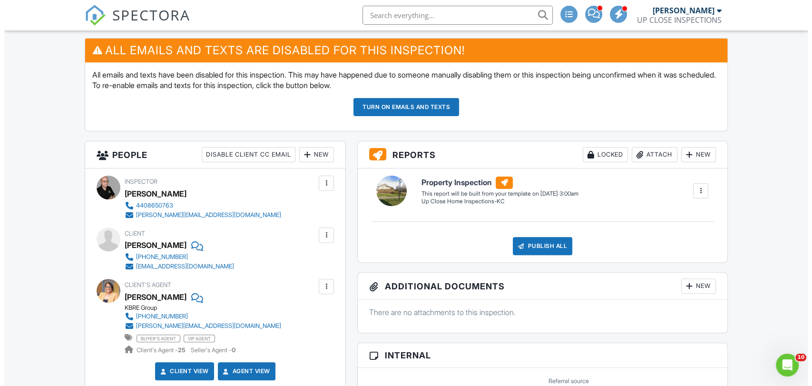
scroll to position [30, 0]
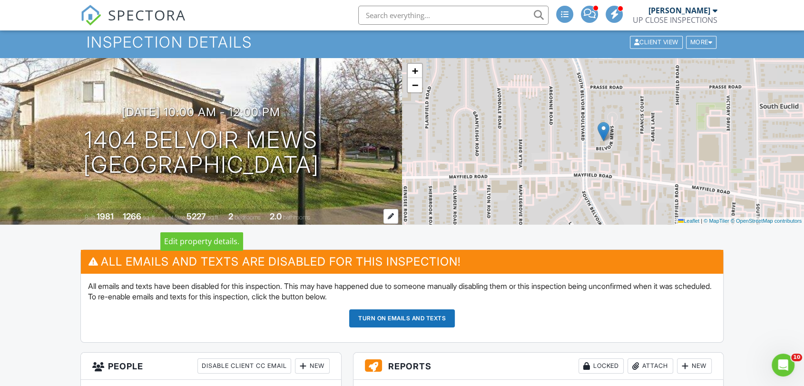
click at [134, 216] on div "1266" at bounding box center [132, 216] width 19 height 10
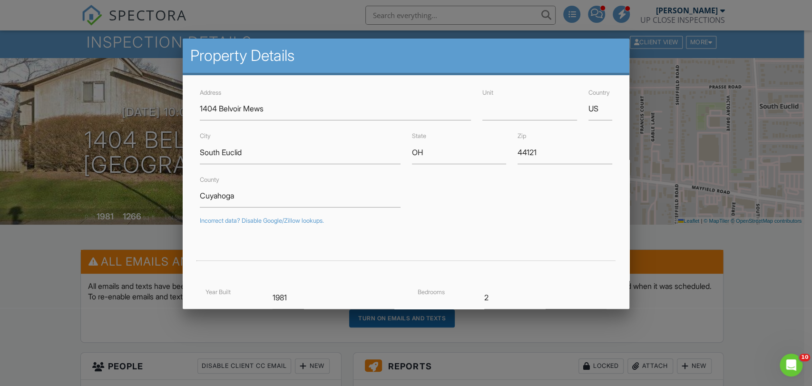
click at [491, 193] on div "County Cuyahoga" at bounding box center [406, 191] width 424 height 34
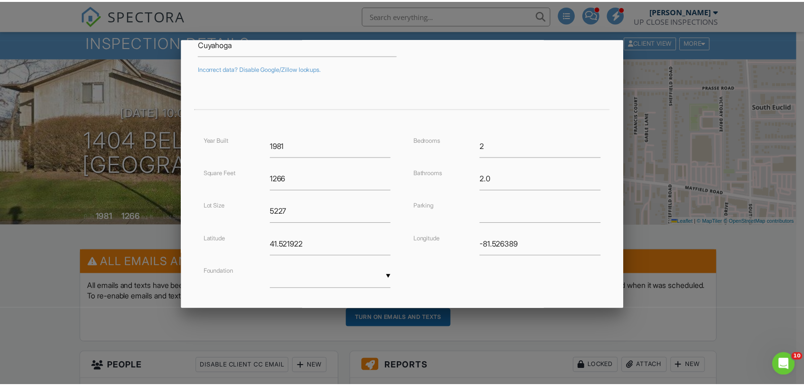
scroll to position [205, 0]
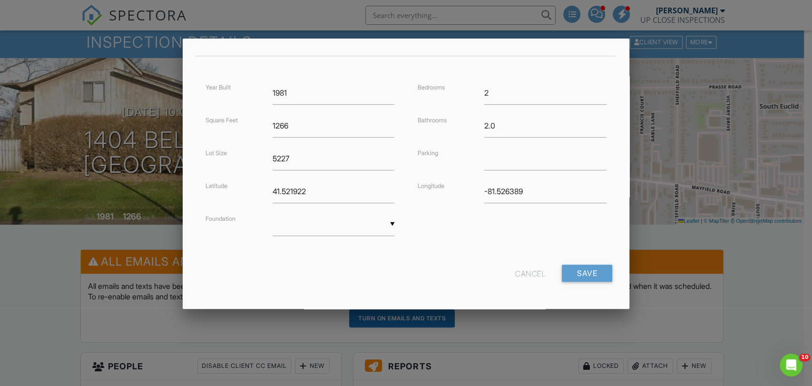
click at [83, 186] on div at bounding box center [406, 193] width 812 height 483
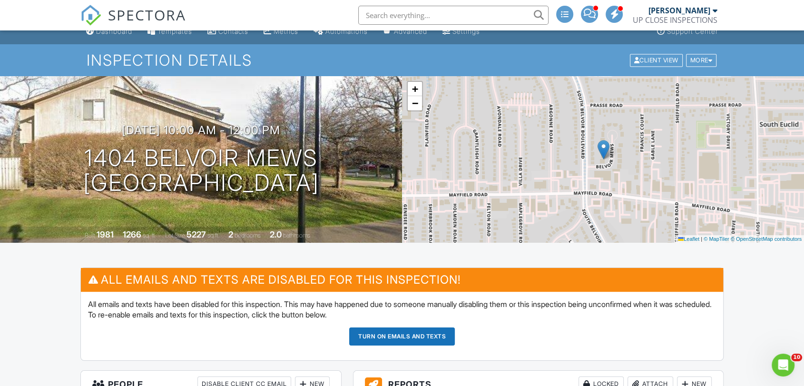
scroll to position [0, 0]
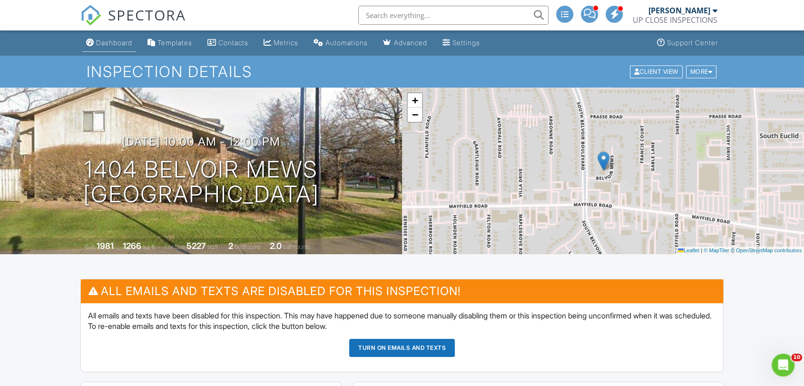
click at [122, 47] on link "Dashboard" at bounding box center [109, 43] width 54 height 18
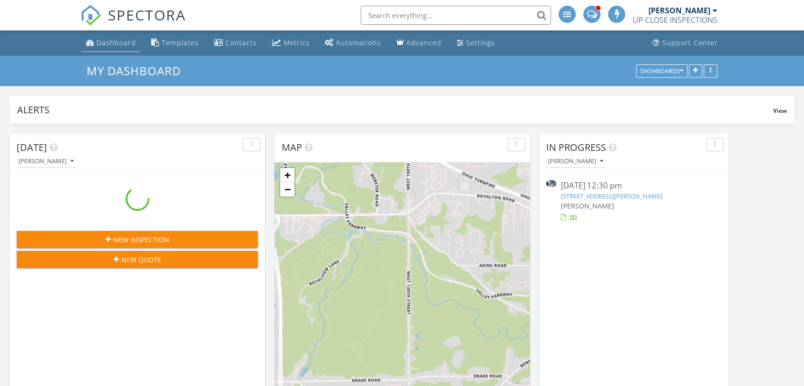
click at [116, 41] on div "Dashboard" at bounding box center [117, 42] width 40 height 9
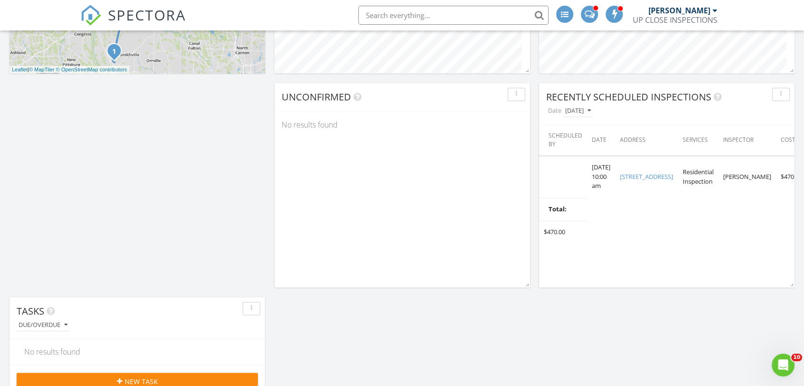
scroll to position [1195, 0]
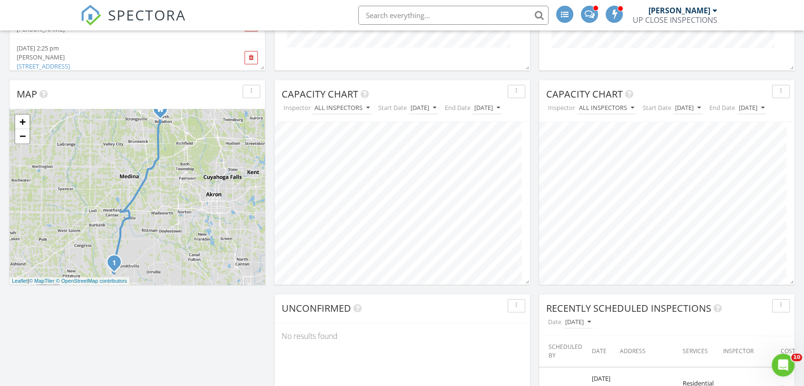
drag, startPoint x: 308, startPoint y: 7, endPoint x: 303, endPoint y: 7, distance: 5.7
click at [307, 7] on div "SPECTORA [PERSON_NAME] UP CLOSE INSPECTIONS Role: Inspector Change Role Dashboa…" at bounding box center [401, 15] width 643 height 30
click at [297, 8] on div "SPECTORA [PERSON_NAME] UP CLOSE INSPECTIONS Role: Inspector Change Role Dashboa…" at bounding box center [401, 15] width 643 height 30
drag, startPoint x: 292, startPoint y: 9, endPoint x: 398, endPoint y: 92, distance: 135.2
click at [285, 9] on div "SPECTORA [PERSON_NAME] UP CLOSE INSPECTIONS Role: Inspector Change Role Dashboa…" at bounding box center [401, 15] width 643 height 30
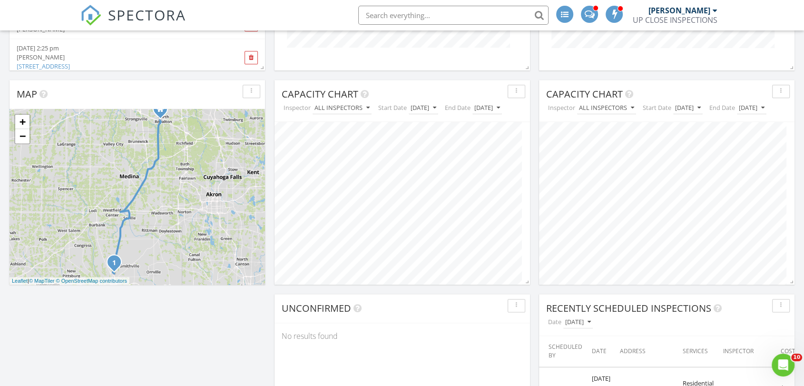
click at [286, 10] on div "SPECTORA [PERSON_NAME] UP CLOSE INSPECTIONS Role: Inspector Change Role Dashboa…" at bounding box center [401, 15] width 643 height 30
click at [270, 12] on div "SPECTORA [PERSON_NAME] UP CLOSE INSPECTIONS Role: Inspector Change Role Dashboa…" at bounding box center [401, 15] width 643 height 30
drag, startPoint x: 270, startPoint y: 12, endPoint x: 222, endPoint y: 26, distance: 49.6
click at [265, 11] on div "SPECTORA [PERSON_NAME] UP CLOSE INSPECTIONS Role: Inspector Change Role Dashboa…" at bounding box center [401, 15] width 643 height 30
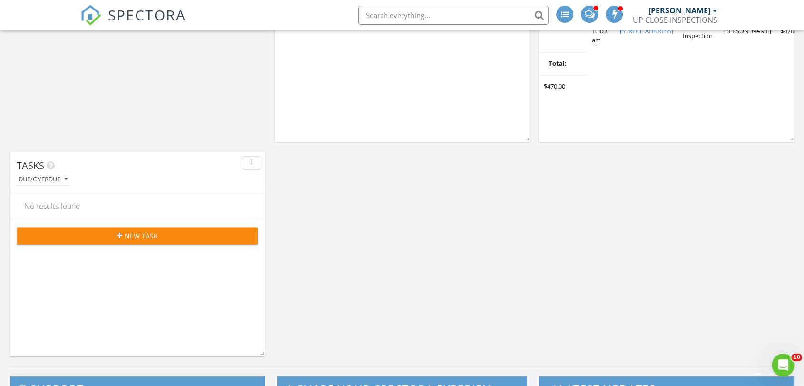
scroll to position [1671, 0]
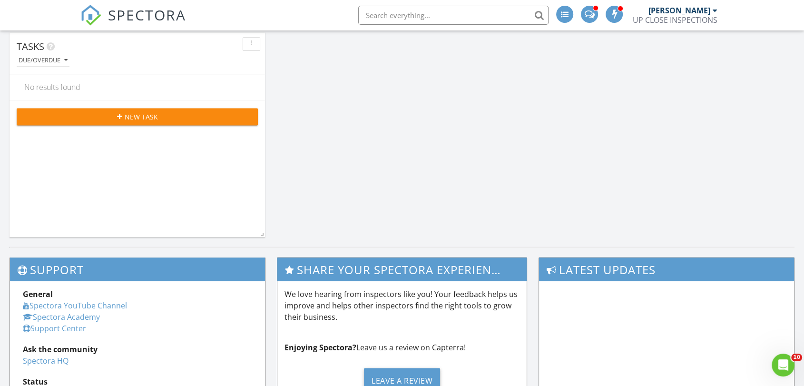
drag, startPoint x: 587, startPoint y: 149, endPoint x: 487, endPoint y: 115, distance: 105.5
drag, startPoint x: 487, startPoint y: 115, endPoint x: 466, endPoint y: 98, distance: 27.0
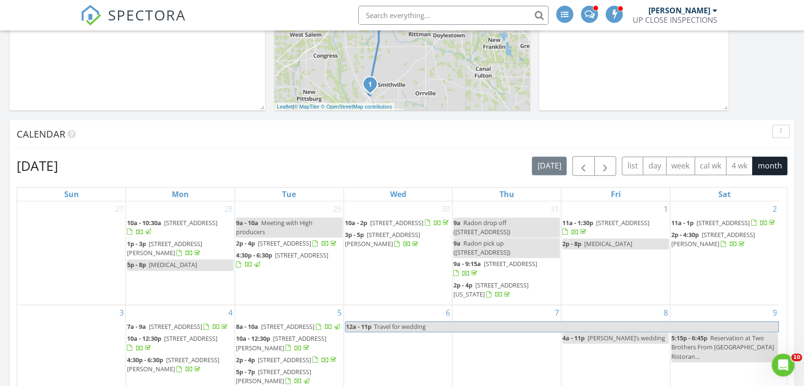
scroll to position [317, 0]
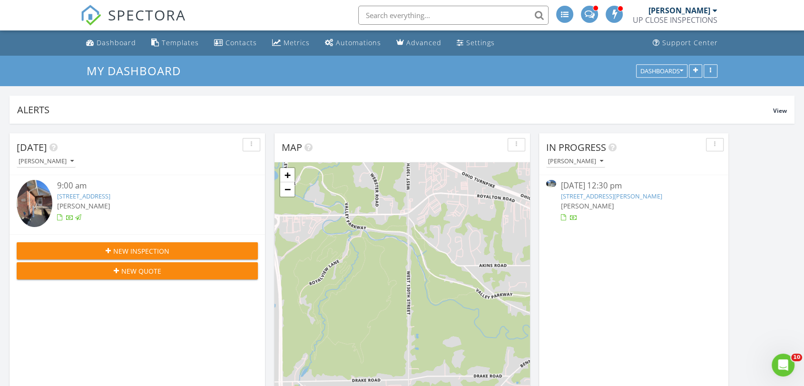
scroll to position [205, 255]
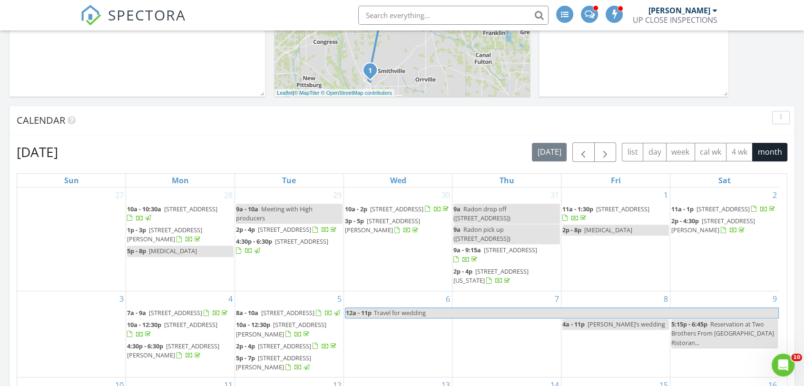
scroll to position [370, 0]
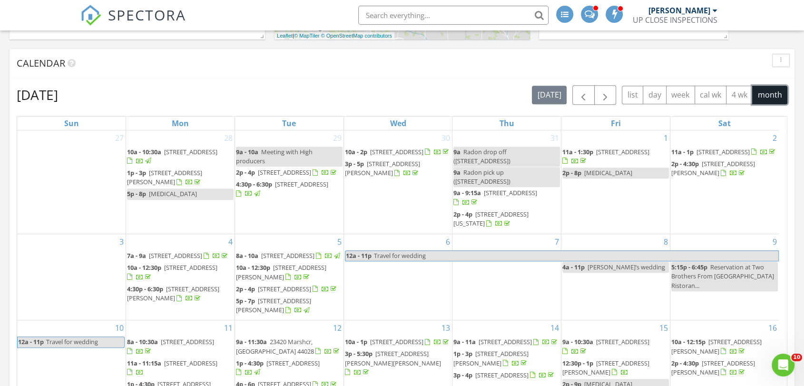
click at [769, 91] on button "month" at bounding box center [769, 95] width 35 height 19
click at [607, 92] on span "button" at bounding box center [605, 94] width 11 height 11
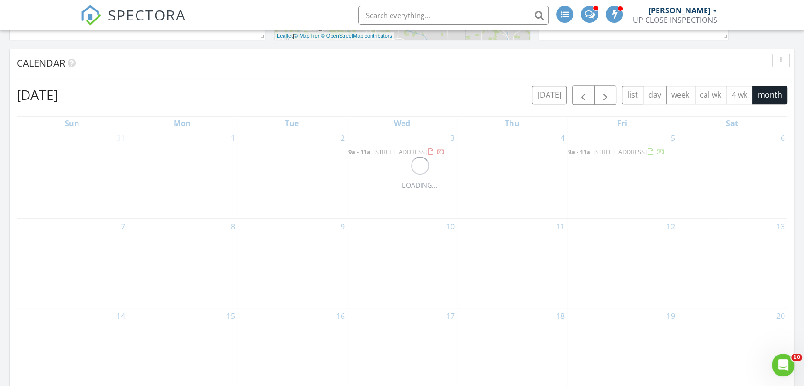
click at [426, 81] on div "LOADING... [DATE] [DATE] list day week cal wk 4 wk month Sun Mon Tue Wed Thu Fr…" at bounding box center [402, 330] width 785 height 504
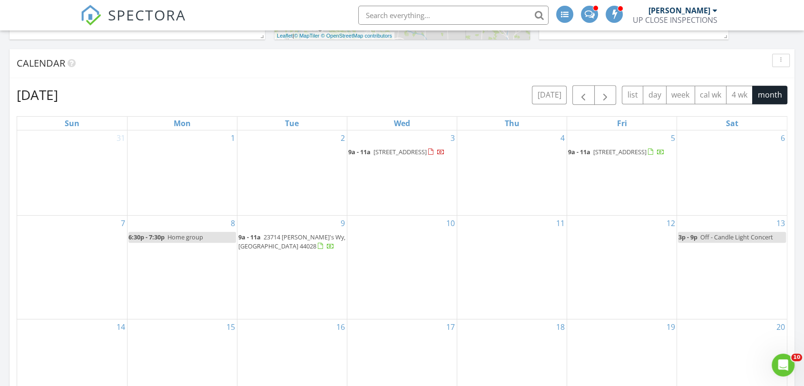
drag, startPoint x: 407, startPoint y: 79, endPoint x: 392, endPoint y: 77, distance: 15.8
click at [392, 77] on div "Calendar [DATE] [DATE] list day week cal wk 4 wk month Sun Mon Tue Wed Thu Fri …" at bounding box center [402, 315] width 785 height 533
click at [240, 18] on div "SPECTORA [PERSON_NAME] UP CLOSE INSPECTIONS Role: Inspector Change Role Dashboa…" at bounding box center [401, 15] width 643 height 30
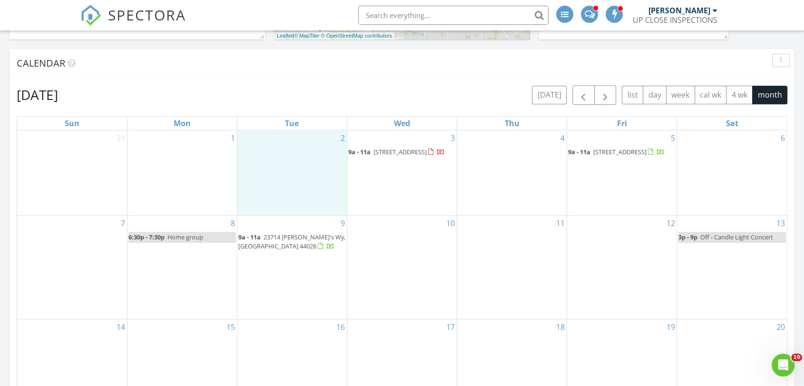
click at [281, 163] on div "2" at bounding box center [291, 172] width 109 height 85
click at [305, 124] on link "Inspection" at bounding box center [290, 124] width 49 height 15
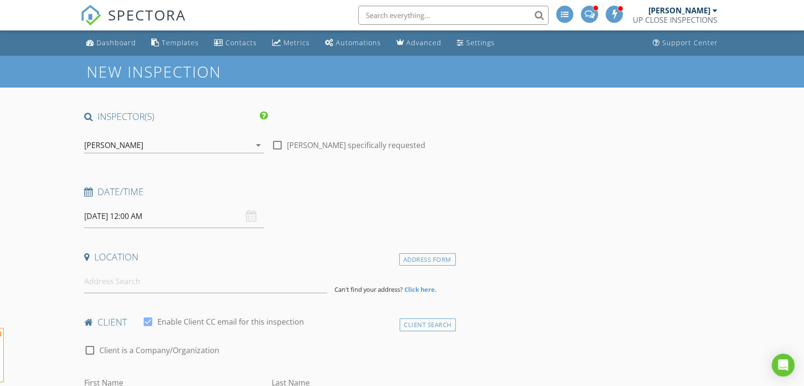
scroll to position [106, 0]
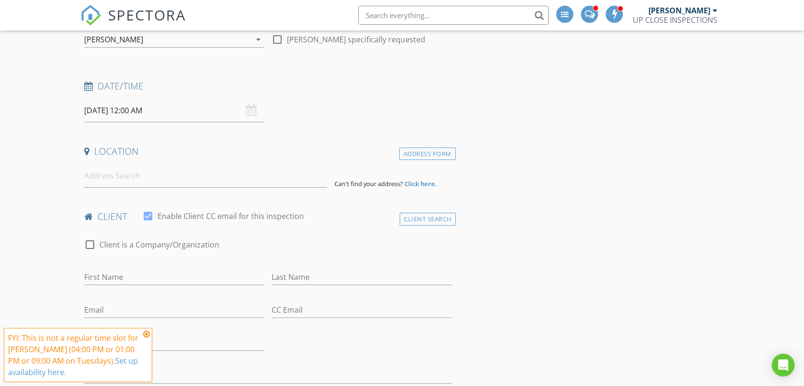
click at [257, 116] on input "[DATE] 12:00 AM" at bounding box center [174, 110] width 180 height 23
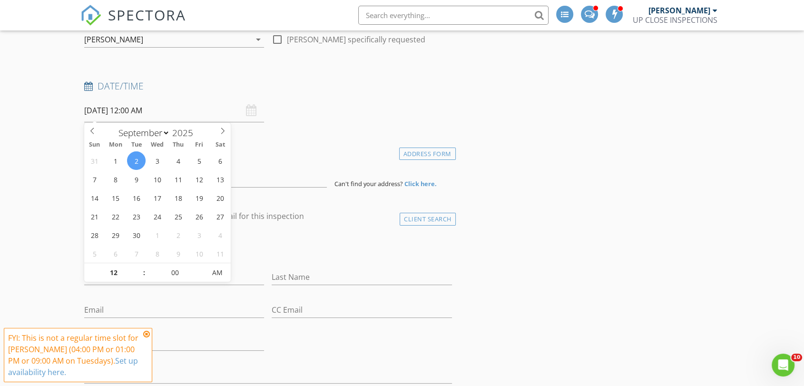
scroll to position [0, 0]
click at [394, 120] on div "Date/Time 09/02/2025 12:00 AM" at bounding box center [267, 101] width 375 height 42
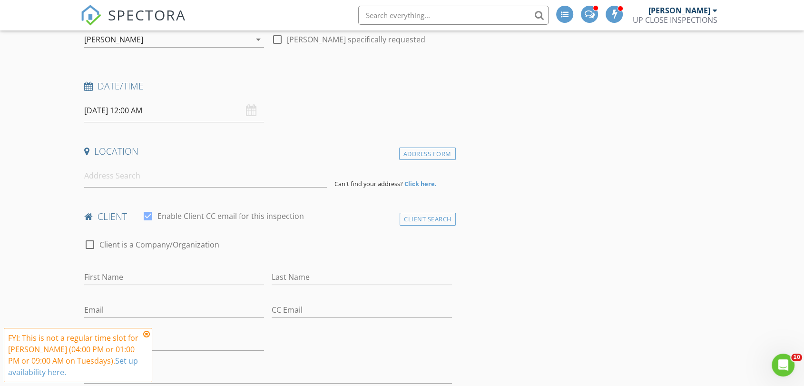
click at [157, 111] on input "09/02/2025 12:00 AM" at bounding box center [174, 110] width 180 height 23
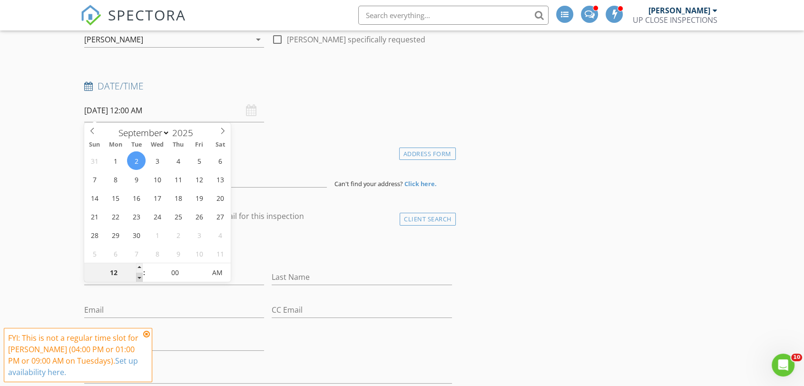
type input "11"
type input "09/02/2025 11:00 PM"
click at [139, 277] on span at bounding box center [139, 278] width 7 height 10
type input "10"
type input "09/02/2025 10:00 PM"
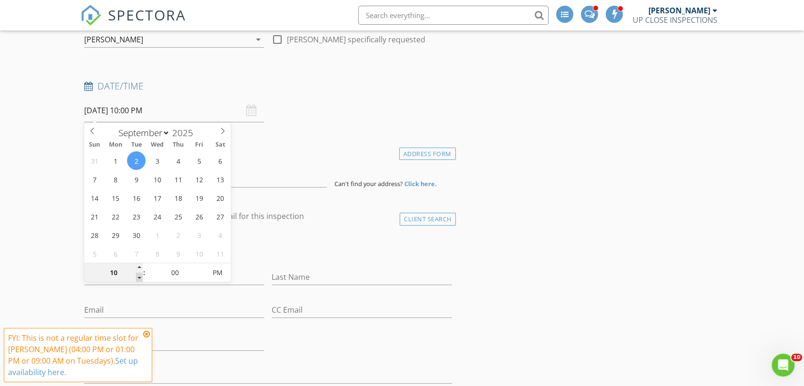
click at [139, 277] on span at bounding box center [139, 278] width 7 height 10
type input "09"
click at [139, 277] on span at bounding box center [139, 278] width 7 height 10
type input "[DATE] 9:00 AM"
click at [218, 269] on span "PM" at bounding box center [217, 272] width 26 height 19
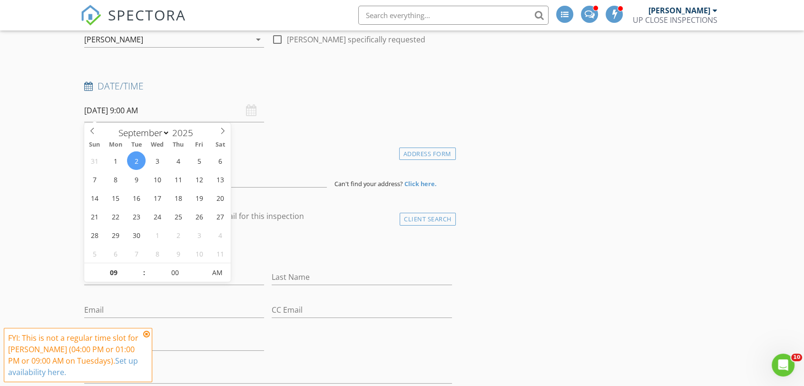
click at [334, 108] on div "Date/Time 09/02/2025 9:00 AM" at bounding box center [267, 101] width 375 height 42
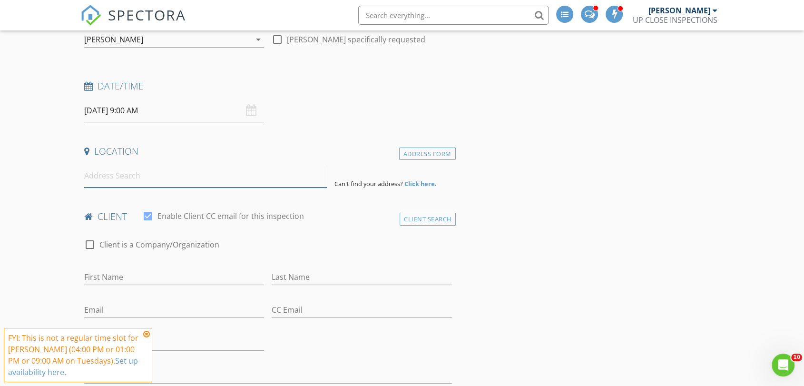
click at [136, 173] on input at bounding box center [205, 175] width 243 height 23
paste input "12291 Arbor Creek, Strongville, OH 44136"
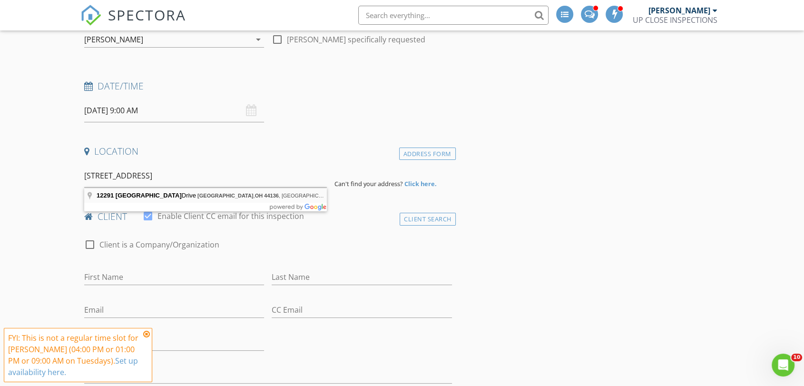
type input "12291 Arbor Creek Drive, Strongsville, OH 44136, Estados Unidos"
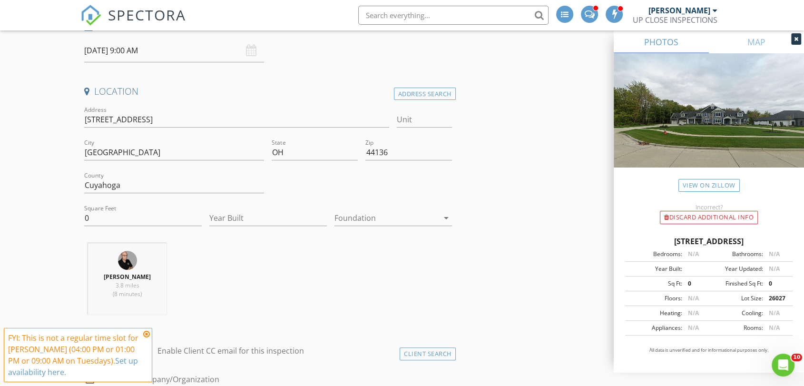
scroll to position [211, 0]
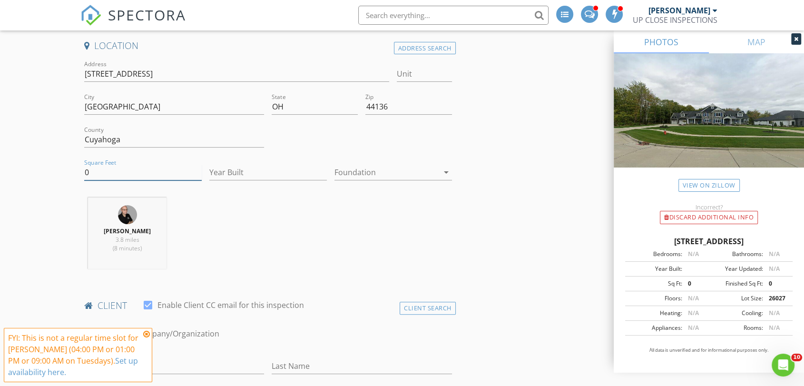
click at [112, 172] on input "0" at bounding box center [143, 173] width 118 height 16
click at [114, 172] on input "0" at bounding box center [143, 173] width 118 height 16
drag, startPoint x: 101, startPoint y: 171, endPoint x: 64, endPoint y: 171, distance: 37.1
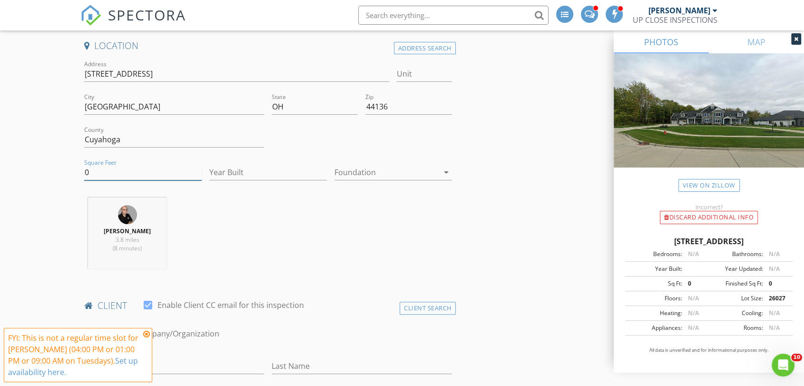
paste input "8418"
type input "8418"
drag, startPoint x: 267, startPoint y: 211, endPoint x: 221, endPoint y: 194, distance: 48.2
click at [266, 211] on div "James Crowton 3.8 miles (8 minutes)" at bounding box center [267, 237] width 375 height 79
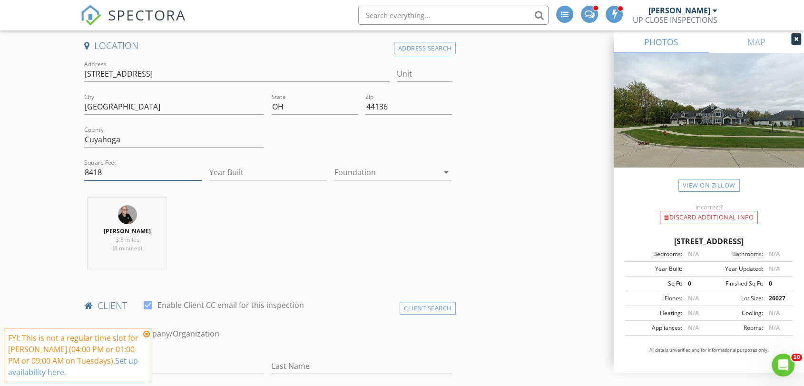
click at [127, 172] on input "8418" at bounding box center [143, 173] width 118 height 16
paste input "number"
click at [331, 224] on div "James Crowton 3.8 miles (8 minutes)" at bounding box center [267, 237] width 375 height 79
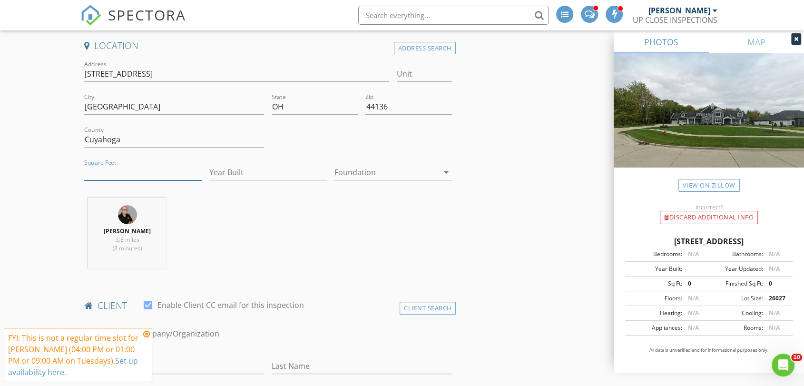
paste input "8418"
type input "8418"
drag, startPoint x: 286, startPoint y: 206, endPoint x: 274, endPoint y: 208, distance: 11.8
click at [284, 206] on div "James Crowton 3.8 miles (8 minutes)" at bounding box center [267, 237] width 375 height 79
drag, startPoint x: 274, startPoint y: 208, endPoint x: 241, endPoint y: 211, distance: 32.9
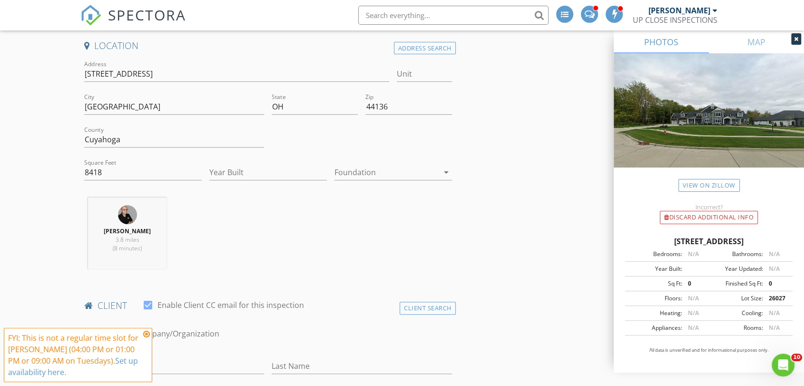
click at [241, 211] on div "James Crowton 3.8 miles (8 minutes)" at bounding box center [267, 237] width 375 height 79
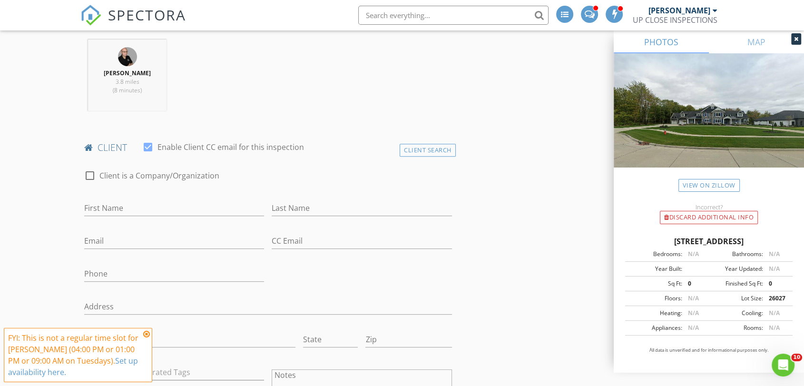
scroll to position [370, 0]
click at [306, 108] on div "James Crowton 3.8 miles (8 minutes)" at bounding box center [267, 78] width 375 height 79
drag, startPoint x: 300, startPoint y: 108, endPoint x: 277, endPoint y: 106, distance: 23.4
click at [277, 106] on div "James Crowton 3.8 miles (8 minutes)" at bounding box center [267, 78] width 375 height 79
click at [146, 333] on icon at bounding box center [146, 334] width 7 height 8
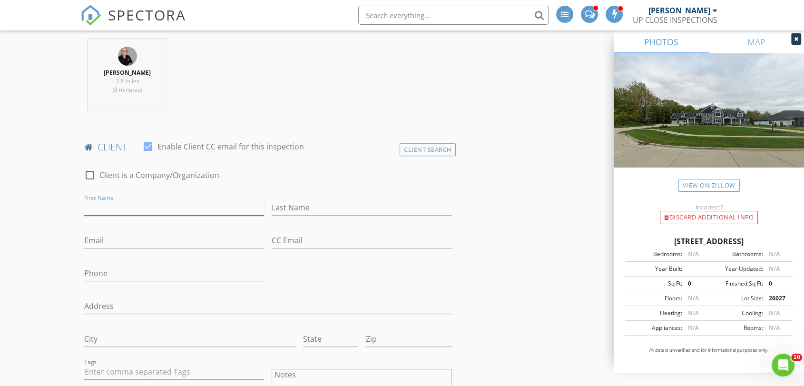
click at [128, 208] on input "First Name" at bounding box center [174, 208] width 180 height 16
type input "m"
type input "Michael"
click at [146, 238] on input "Email" at bounding box center [174, 241] width 180 height 16
click at [306, 211] on input "Last Name" at bounding box center [362, 208] width 180 height 16
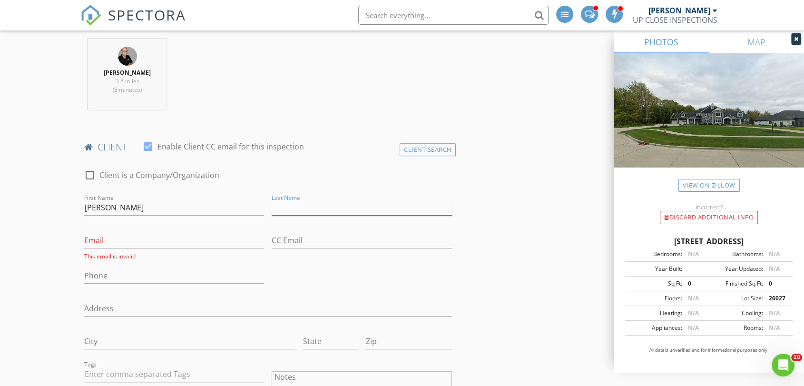
paste input "Colagiovanni"
type input "Colagiovanni"
click at [128, 240] on input "Email" at bounding box center [174, 241] width 180 height 16
paste input "mikecola21@hotmail.com"
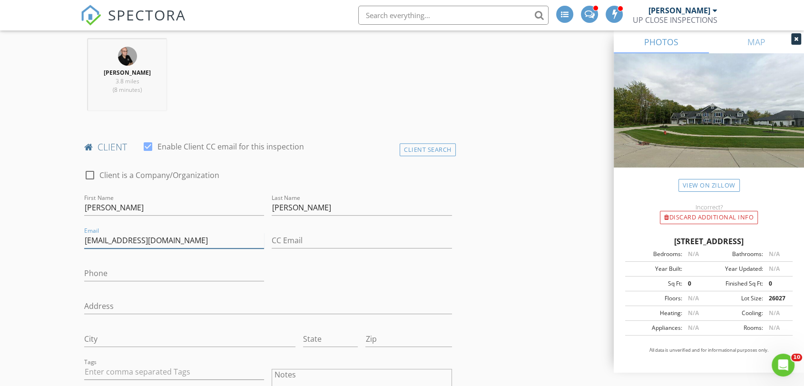
type input "mikecola21@hotmail.com"
click at [182, 267] on input "Phone" at bounding box center [174, 274] width 180 height 16
paste input "216-577-1215"
type input "216-577-1215"
click at [354, 263] on div "check_box_outline_blank Client is a Company/Organization First Name Michael Las…" at bounding box center [267, 332] width 375 height 345
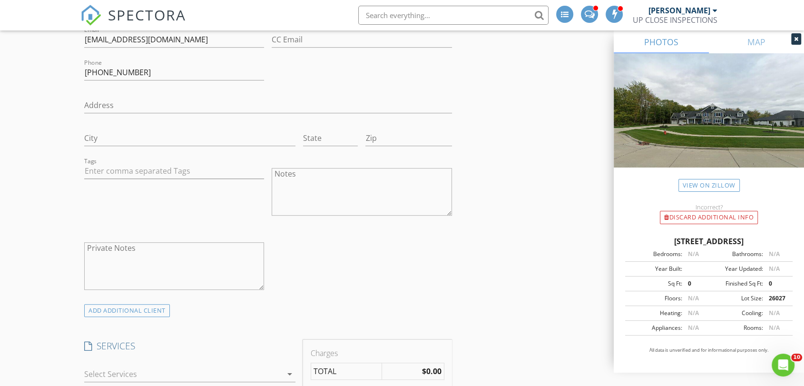
scroll to position [582, 0]
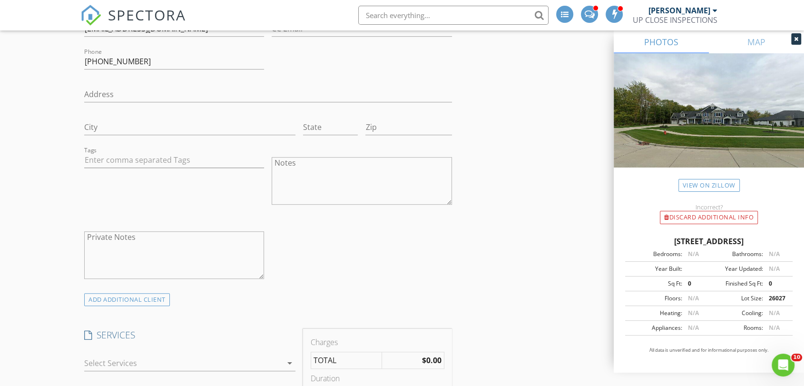
click at [383, 233] on div "check_box_outline_blank Client is a Company/Organization First Name Michael Las…" at bounding box center [267, 120] width 375 height 345
drag, startPoint x: 382, startPoint y: 233, endPoint x: 332, endPoint y: 245, distance: 51.3
click at [332, 245] on div "check_box_outline_blank Client is a Company/Organization First Name Michael Las…" at bounding box center [267, 120] width 375 height 345
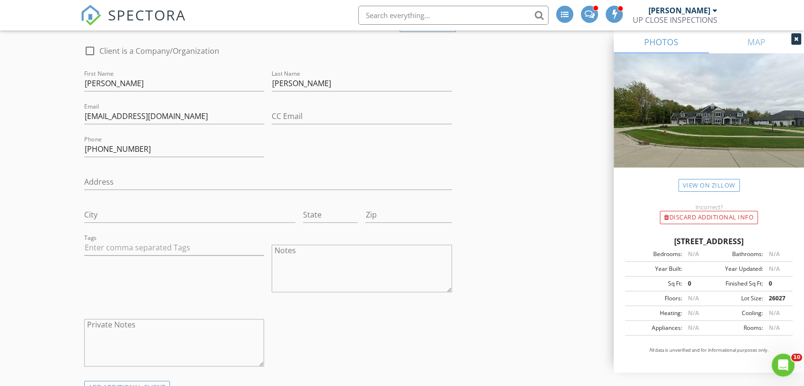
scroll to position [476, 0]
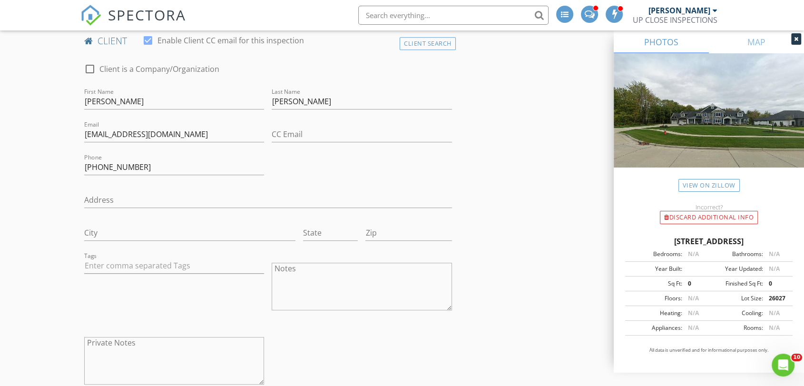
click at [416, 157] on div "check_box_outline_blank Client is a Company/Organization First Name Michael Las…" at bounding box center [267, 226] width 375 height 345
click at [366, 165] on div "check_box_outline_blank Client is a Company/Organization First Name Michael Las…" at bounding box center [267, 226] width 375 height 345
click at [372, 165] on div "check_box_outline_blank Client is a Company/Organization First Name Michael Las…" at bounding box center [267, 226] width 375 height 345
drag, startPoint x: 368, startPoint y: 165, endPoint x: 350, endPoint y: 166, distance: 18.1
click at [350, 166] on div "check_box_outline_blank Client is a Company/Organization First Name Michael Las…" at bounding box center [267, 226] width 375 height 345
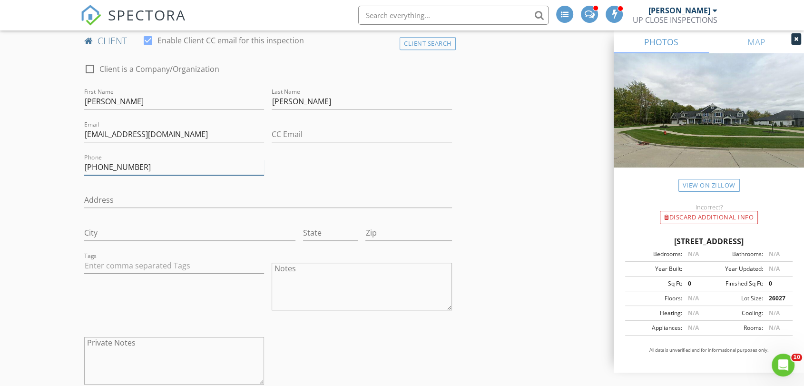
click at [129, 163] on input "216-577-1215" at bounding box center [174, 167] width 180 height 16
click at [435, 328] on div "check_box_outline_blank Client is a Company/Organization First Name Michael Las…" at bounding box center [267, 226] width 375 height 345
click at [386, 330] on div "check_box_outline_blank Client is a Company/Organization First Name Michael Las…" at bounding box center [267, 226] width 375 height 345
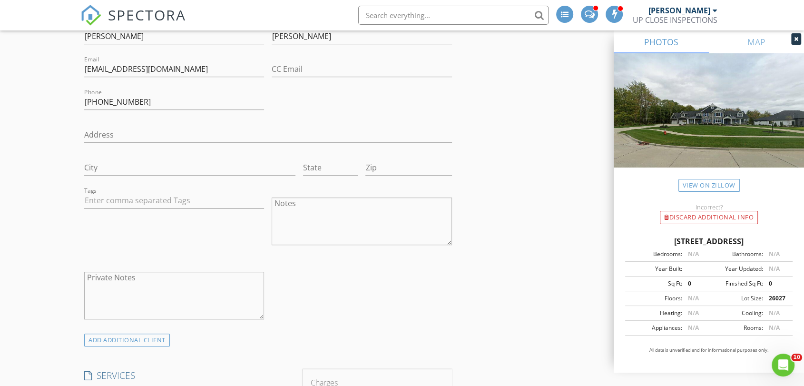
scroll to position [529, 0]
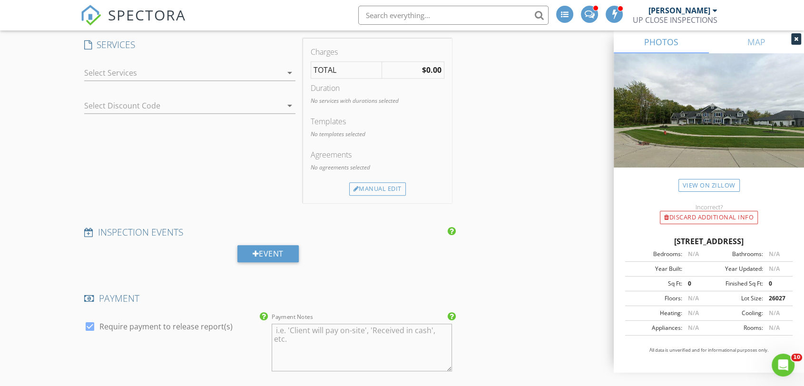
scroll to position [899, 0]
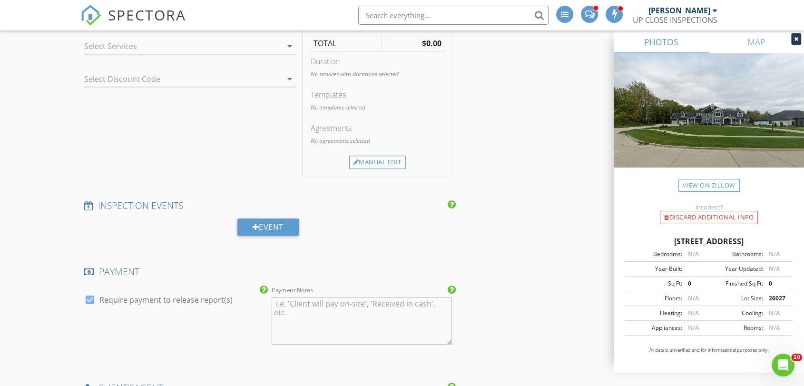
click at [168, 30] on div "SPECTORA" at bounding box center [133, 15] width 106 height 30
click at [162, 41] on div at bounding box center [183, 46] width 198 height 15
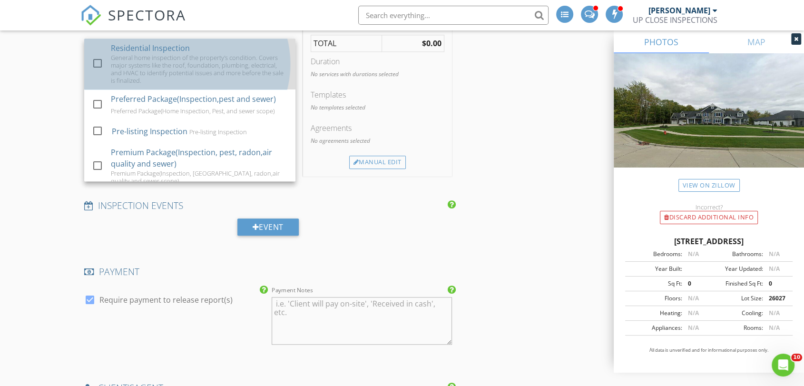
click at [152, 70] on div "General home inspection of the property's condition. Covers major systems like …" at bounding box center [199, 69] width 177 height 30
checkbox input "true"
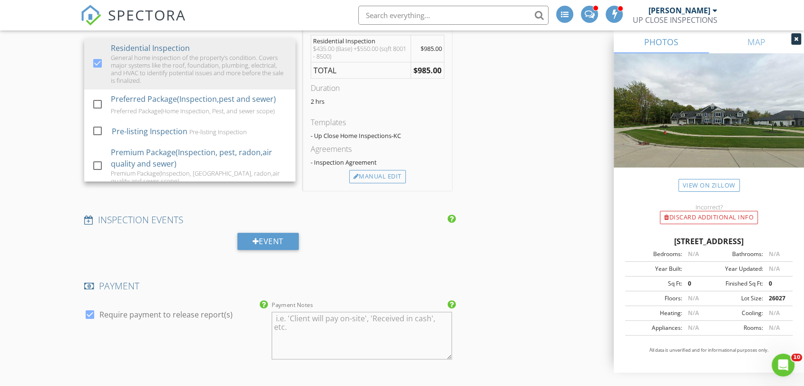
scroll to position [1057, 0]
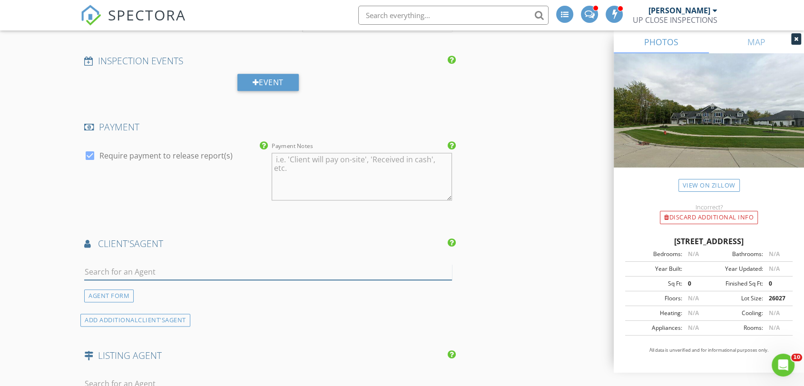
click at [149, 268] on input "text" at bounding box center [268, 272] width 368 height 16
paste input "aLEXA AND dANIELA MARAGO"
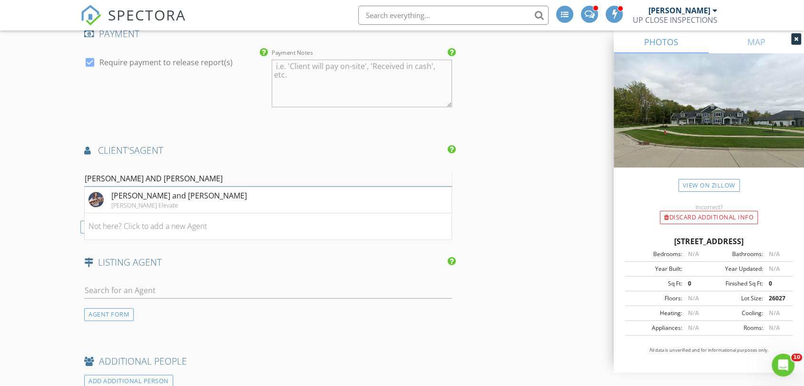
scroll to position [1163, 0]
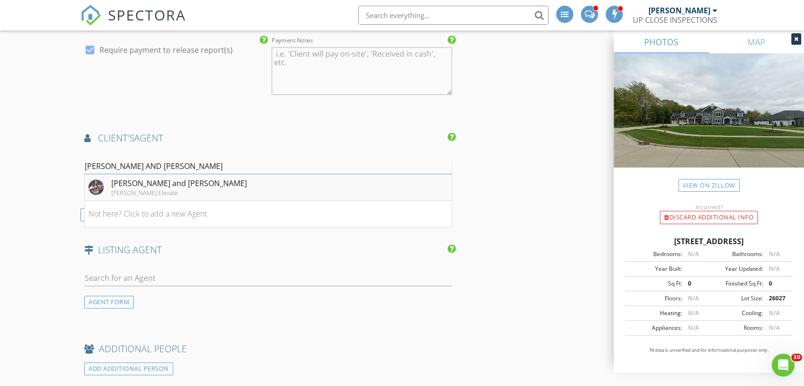
type input "aLEXA AND dANIELA MARAGO"
click at [163, 183] on div "Alexa and Daniela Marago" at bounding box center [179, 183] width 136 height 11
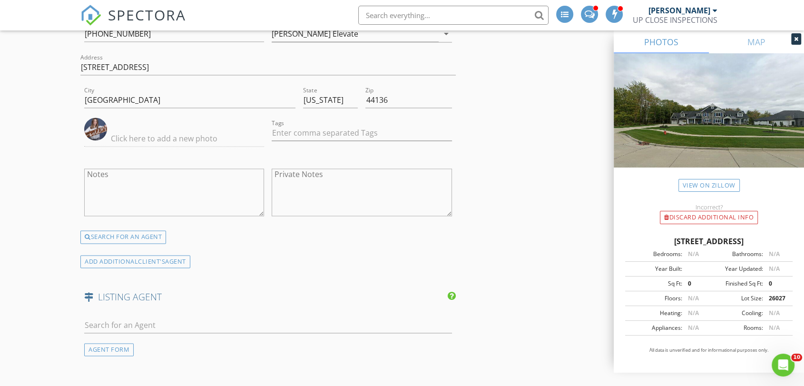
scroll to position [1362, 0]
click at [182, 318] on input "text" at bounding box center [268, 326] width 368 height 16
paste input "Robert Rosser"
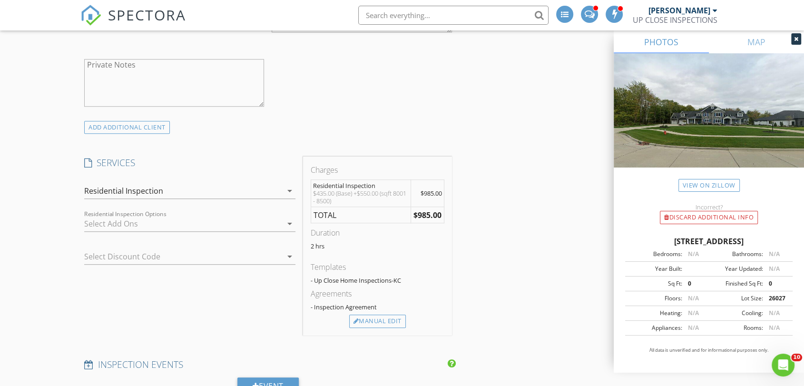
scroll to position [674, 0]
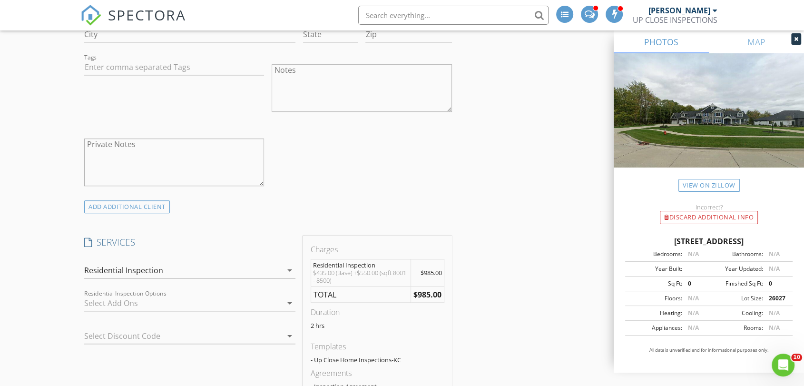
type input "Robert Rosser"
click at [393, 168] on div "check_box_outline_blank Client is a Company/Organization First Name Michael Las…" at bounding box center [267, 27] width 375 height 345
click at [346, 171] on div "check_box_outline_blank Client is a Company/Organization First Name Michael Las…" at bounding box center [267, 27] width 375 height 345
drag, startPoint x: 325, startPoint y: 171, endPoint x: 309, endPoint y: 171, distance: 15.2
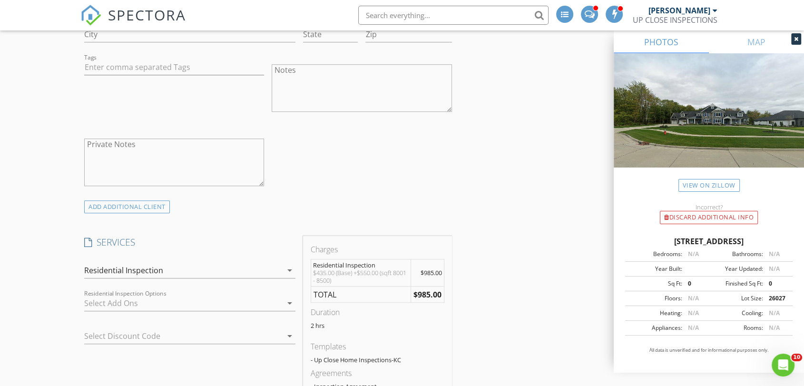
click at [310, 171] on div "check_box_outline_blank Client is a Company/Organization First Name Michael Las…" at bounding box center [267, 27] width 375 height 345
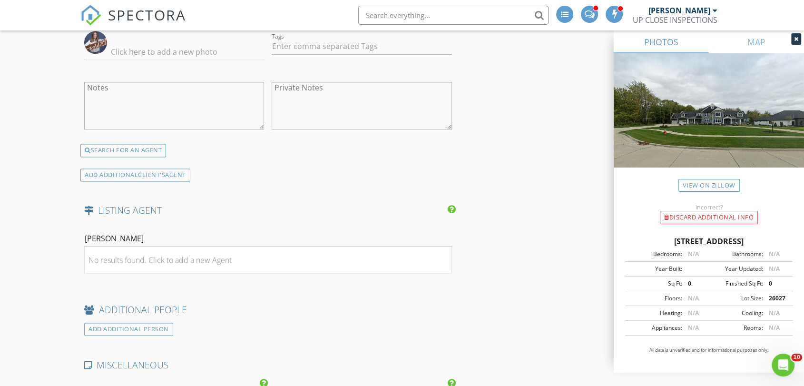
scroll to position [1468, 0]
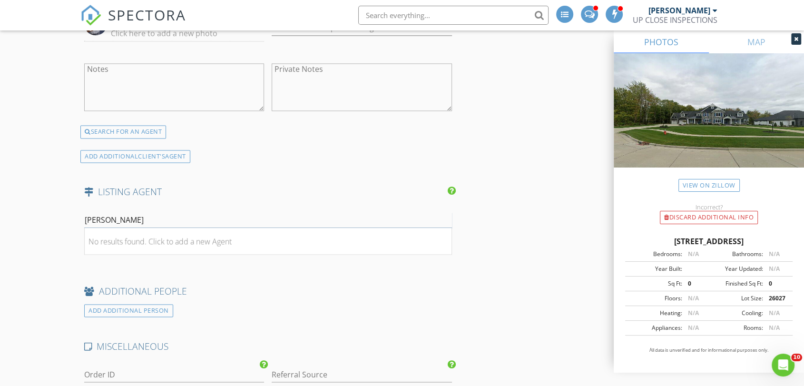
click at [131, 216] on input "Robert Rosser" at bounding box center [268, 220] width 368 height 16
click at [313, 207] on div "Robert Rosser" at bounding box center [268, 222] width 368 height 31
click at [118, 236] on div "No results found. Click to add a new Agent" at bounding box center [160, 241] width 143 height 11
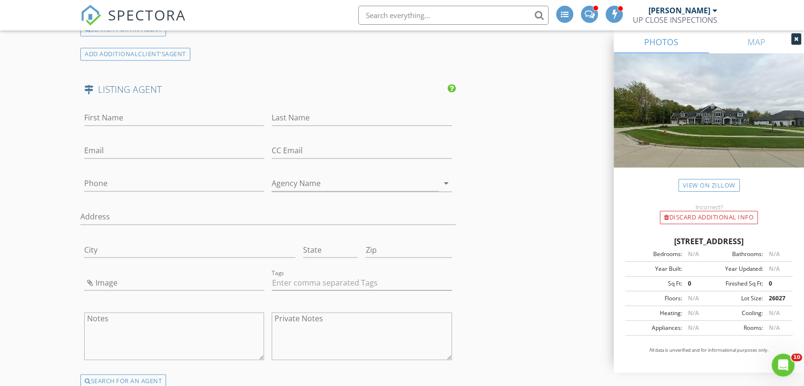
scroll to position [1573, 0]
click at [127, 113] on input "First Name" at bounding box center [174, 115] width 180 height 16
paste input "Robert Rosser"
click at [126, 113] on input "Robert Rosser" at bounding box center [174, 115] width 180 height 16
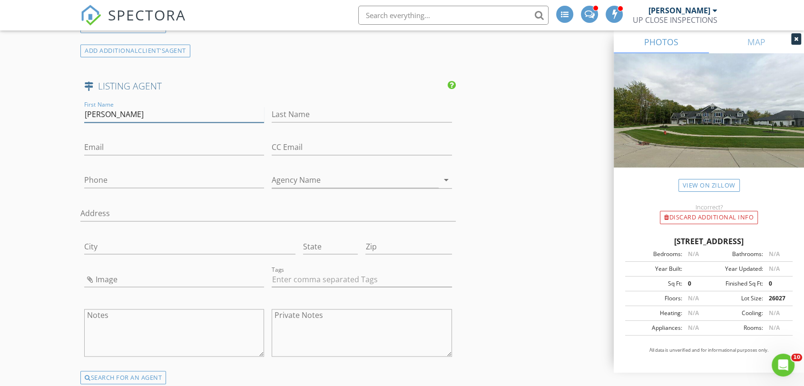
type input "Robert"
click at [339, 112] on input "Last Name" at bounding box center [362, 115] width 180 height 16
paste input "Rosser"
type input "Rosser"
click at [122, 146] on input "Email" at bounding box center [174, 147] width 180 height 16
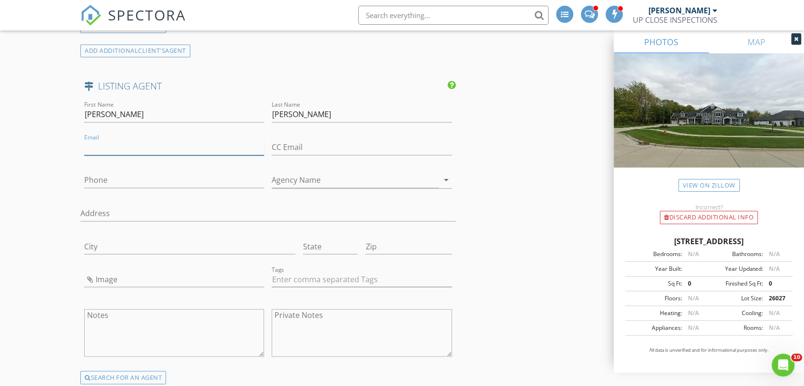
paste input "blaise.rosser@gmail.com"
type input "blaise.rosser@gmail.com"
click at [114, 172] on input "Phone" at bounding box center [174, 180] width 180 height 16
paste input "440-212-5626"
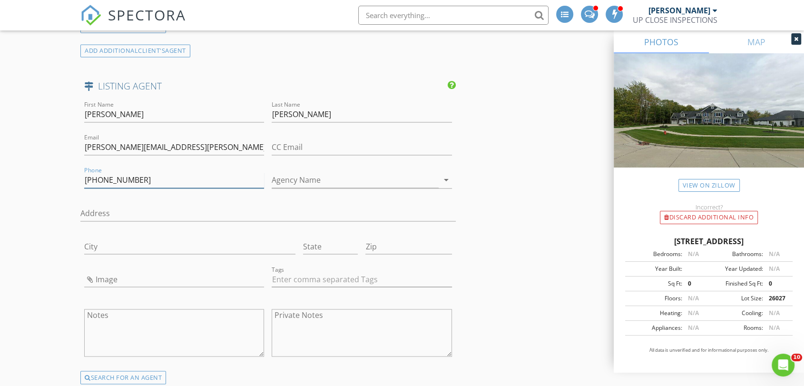
click at [135, 182] on input "440-212-5626" at bounding box center [174, 180] width 180 height 16
paste input "330-419-0420"
type input "330-419-0420"
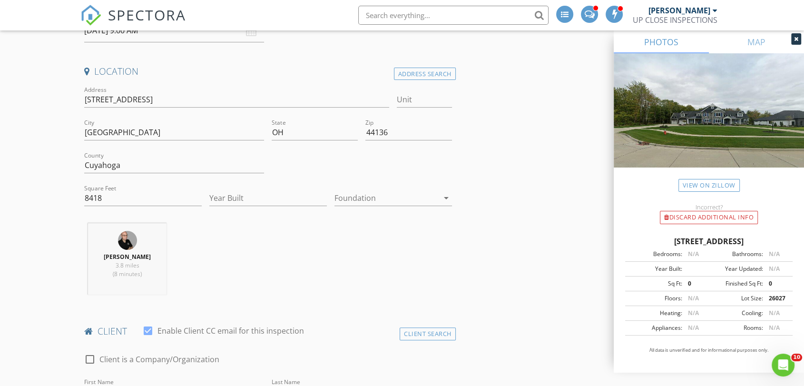
scroll to position [0, 0]
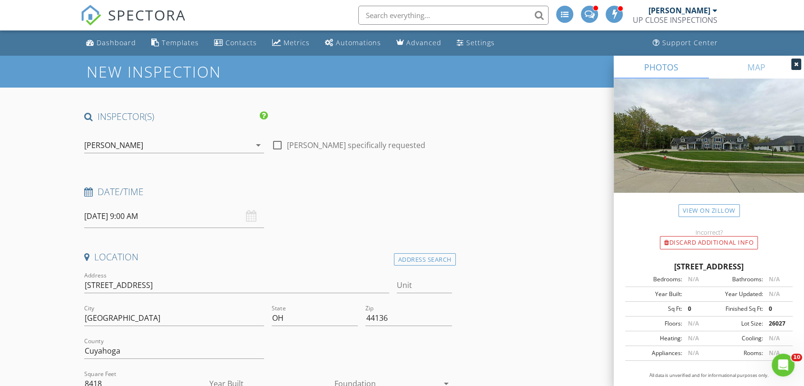
click at [349, 210] on div "Date/Time 09/02/2025 9:00 AM" at bounding box center [267, 207] width 375 height 42
drag, startPoint x: 347, startPoint y: 210, endPoint x: 300, endPoint y: 207, distance: 47.3
click at [300, 207] on div "Date/Time 09/02/2025 9:00 AM" at bounding box center [267, 207] width 375 height 42
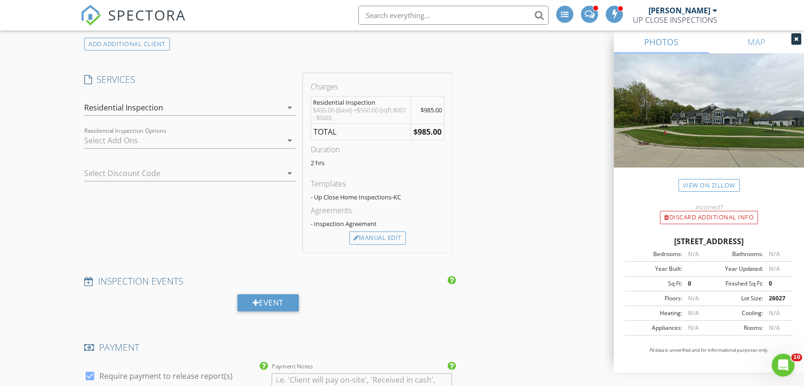
scroll to position [846, 0]
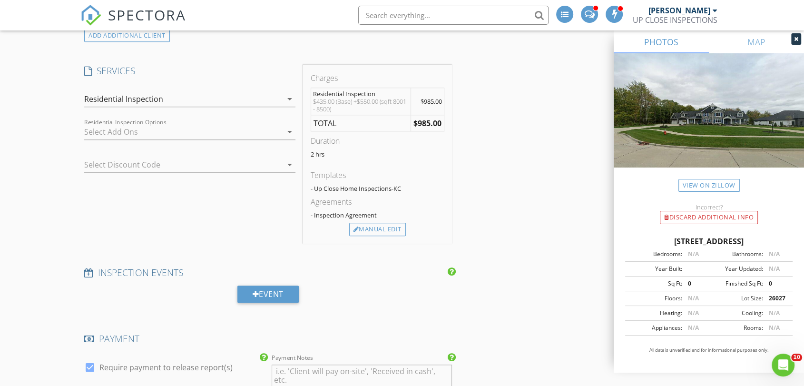
click at [378, 170] on div "Templates" at bounding box center [378, 174] width 134 height 11
click at [377, 229] on div "Manual Edit" at bounding box center [377, 229] width 57 height 13
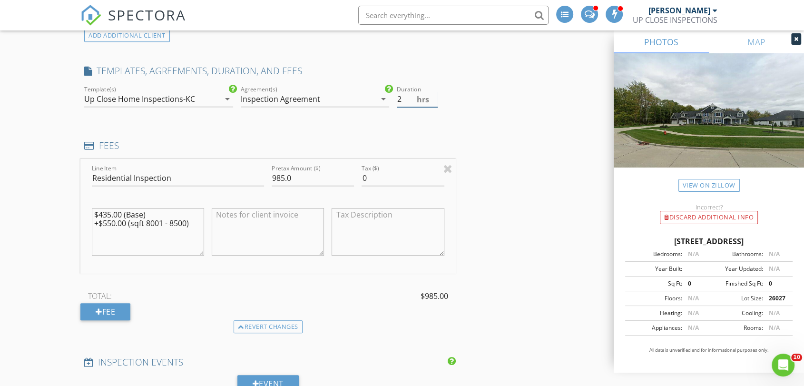
click at [402, 97] on input "2" at bounding box center [417, 99] width 40 height 16
click at [433, 96] on input "2.5" at bounding box center [417, 99] width 40 height 16
type input "3"
click at [434, 95] on input "3" at bounding box center [417, 99] width 40 height 16
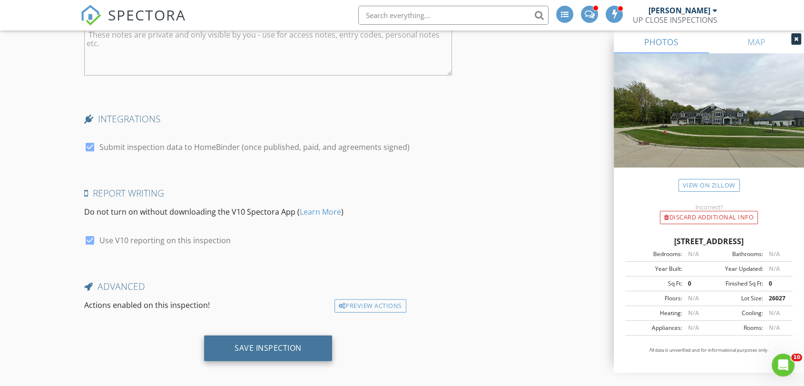
scroll to position [2284, 0]
click at [265, 344] on div "Save Inspection" at bounding box center [268, 347] width 67 height 10
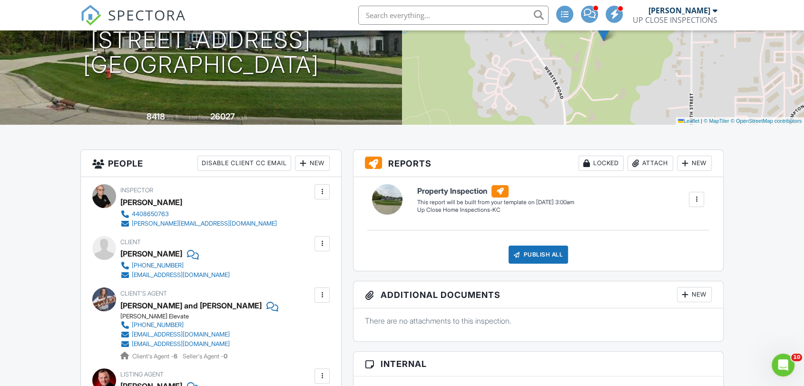
scroll to position [158, 0]
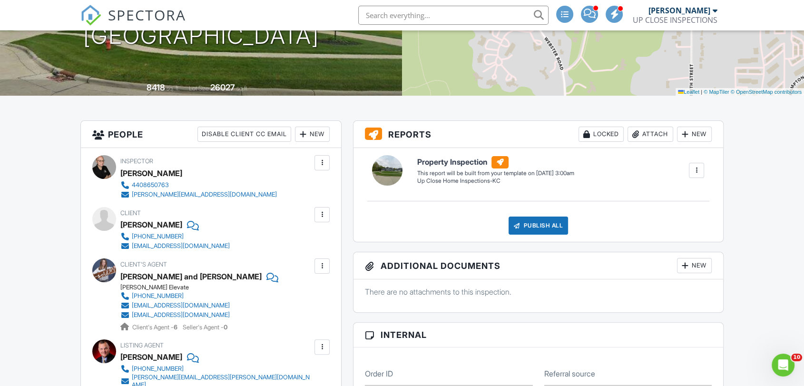
drag, startPoint x: 36, startPoint y: 164, endPoint x: 5, endPoint y: 161, distance: 31.5
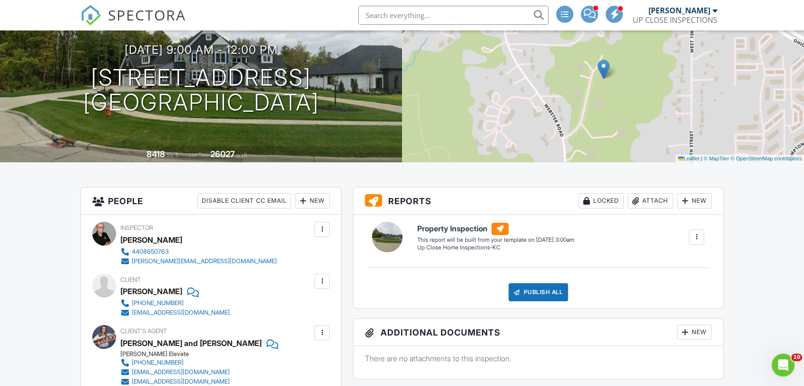
scroll to position [0, 0]
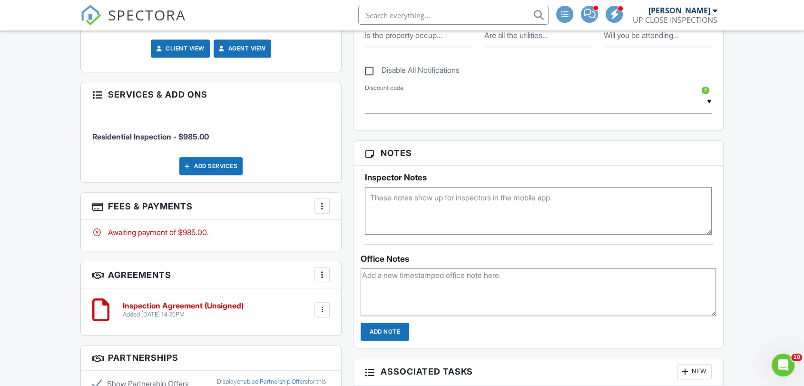
scroll to position [529, 0]
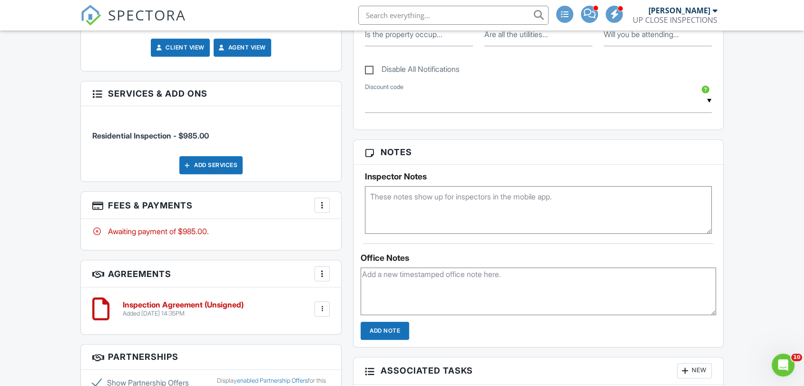
click at [46, 285] on div "Dashboard Templates Contacts Metrics Automations Advanced Settings Support Cent…" at bounding box center [402, 159] width 804 height 1314
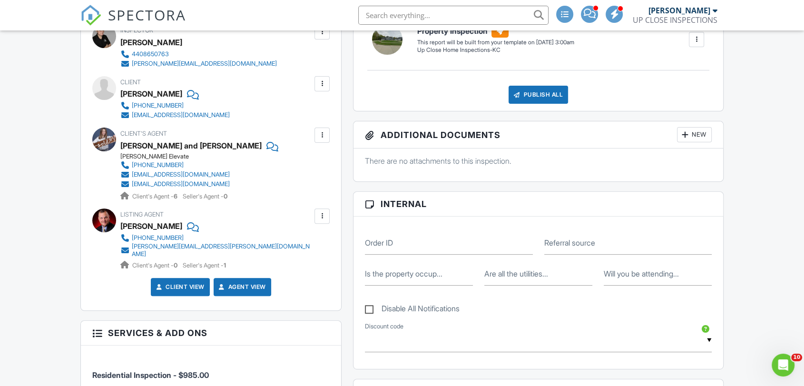
scroll to position [158, 0]
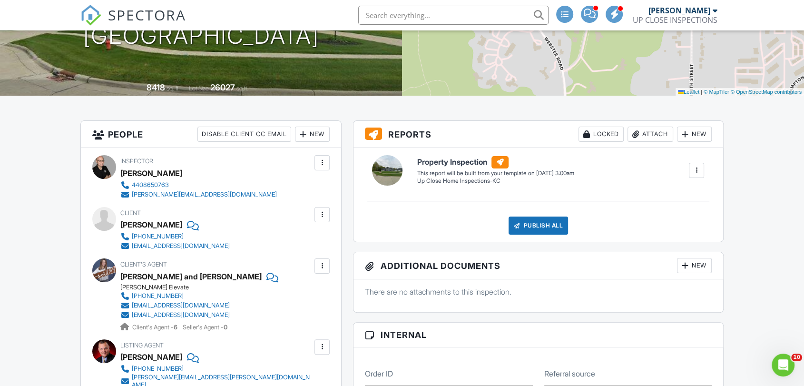
click at [252, 9] on div "SPECTORA [PERSON_NAME] UP CLOSE INSPECTIONS Role: Inspector Change Role Dashboa…" at bounding box center [401, 15] width 643 height 30
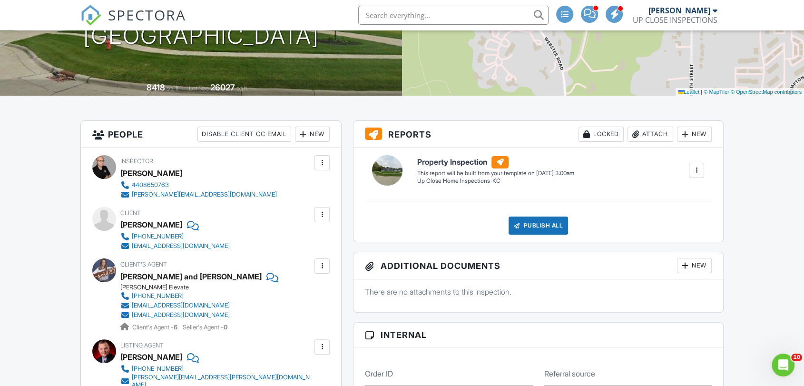
click at [234, 9] on div "SPECTORA James Crowton UP CLOSE INSPECTIONS Role: Inspector Change Role Dashboa…" at bounding box center [401, 15] width 643 height 30
click at [235, 9] on div "SPECTORA James Crowton UP CLOSE INSPECTIONS Role: Inspector Change Role Dashboa…" at bounding box center [401, 15] width 643 height 30
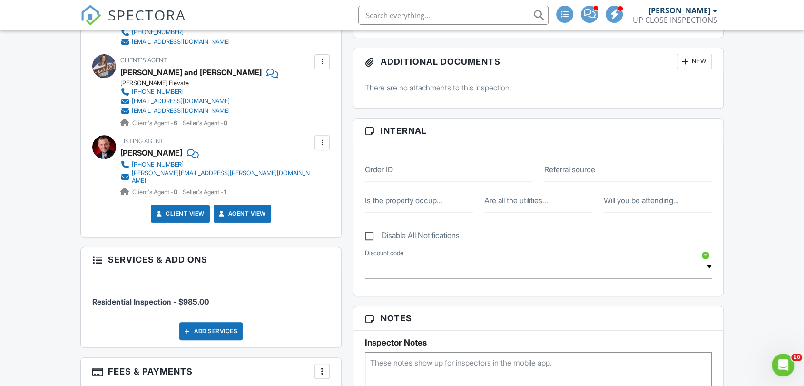
scroll to position [317, 0]
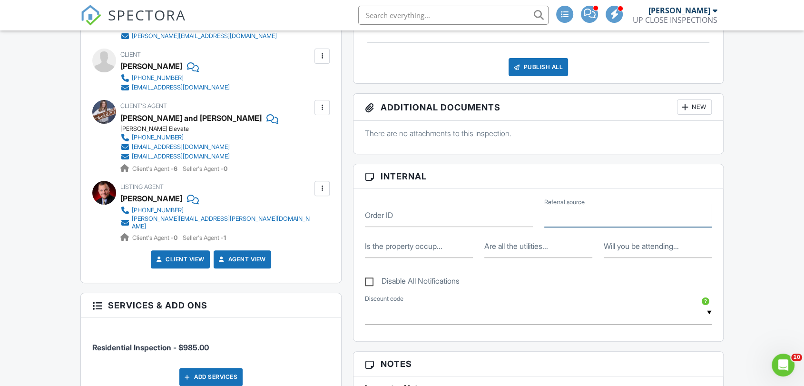
click at [608, 216] on input "Referral source" at bounding box center [628, 215] width 168 height 23
type input "Realtor"
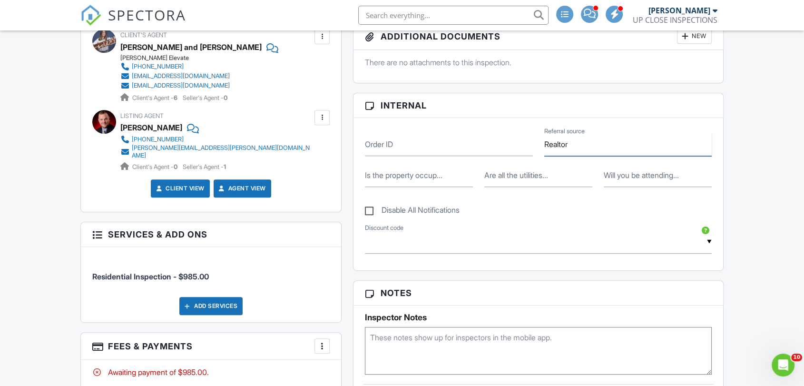
scroll to position [370, 0]
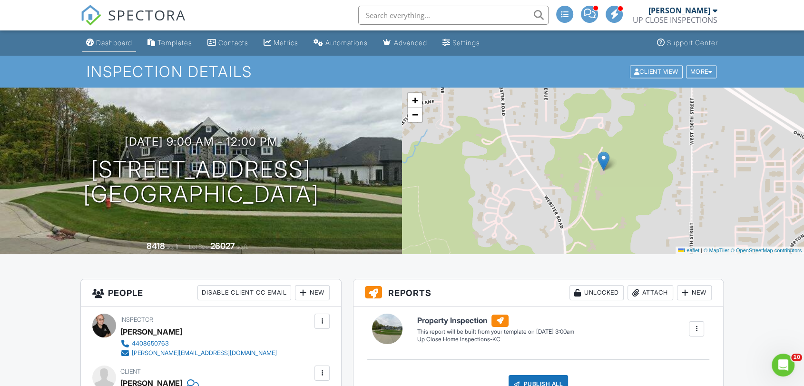
click at [114, 40] on div "Dashboard" at bounding box center [114, 43] width 36 height 8
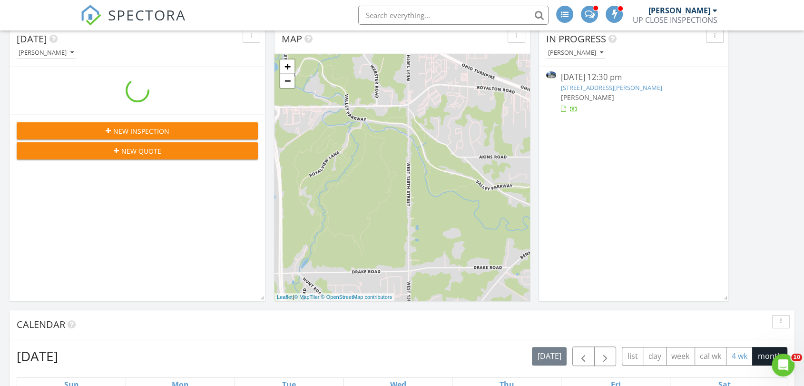
scroll to position [317, 0]
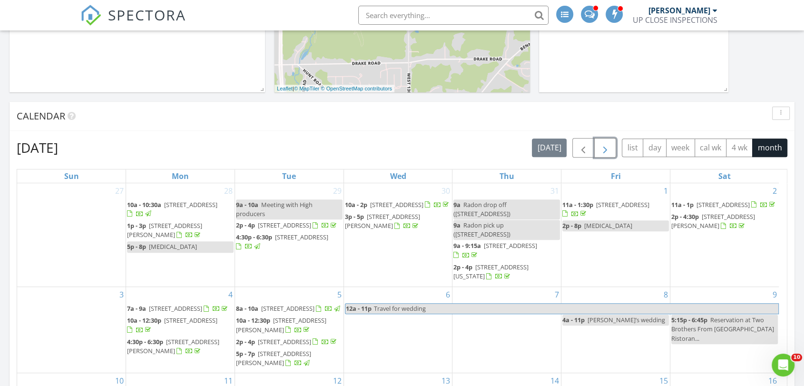
click at [612, 145] on button "button" at bounding box center [605, 148] width 22 height 20
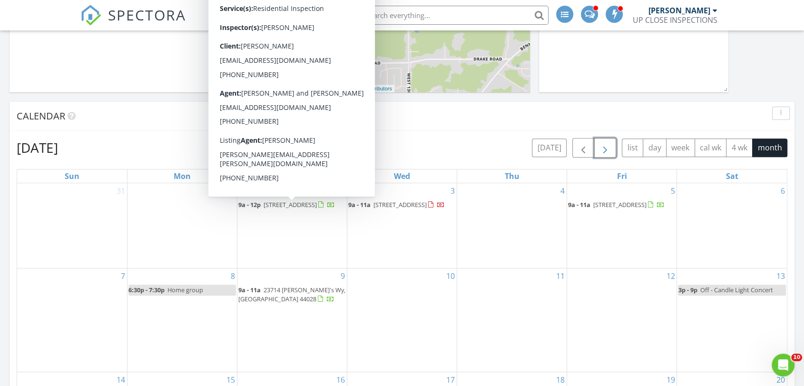
click at [267, 207] on span "[STREET_ADDRESS]" at bounding box center [290, 204] width 53 height 9
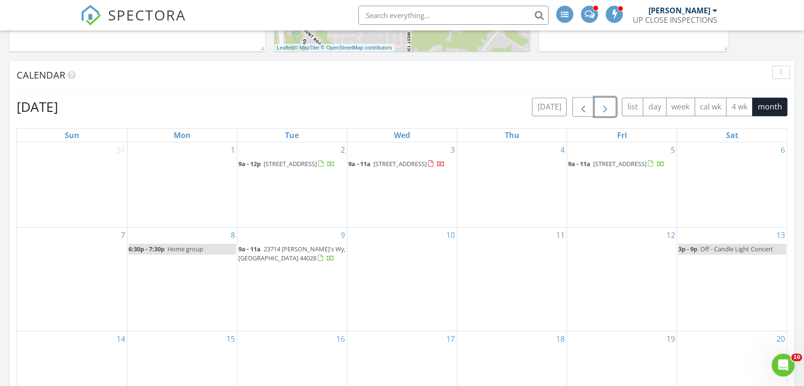
scroll to position [423, 0]
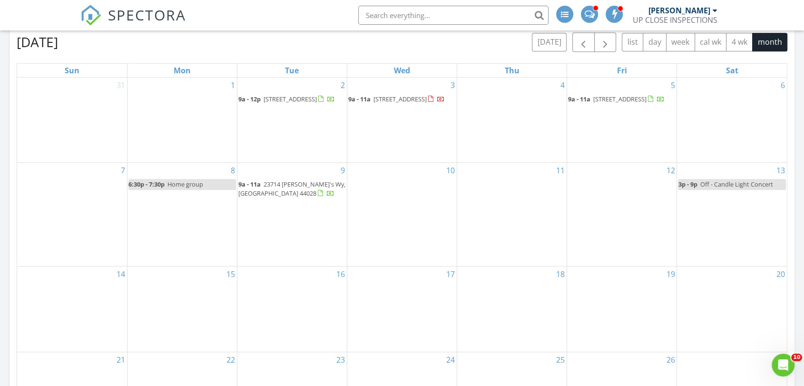
click at [296, 21] on div "SPECTORA James Crowton UP CLOSE INSPECTIONS Role: Inspector Change Role Dashboa…" at bounding box center [401, 15] width 643 height 30
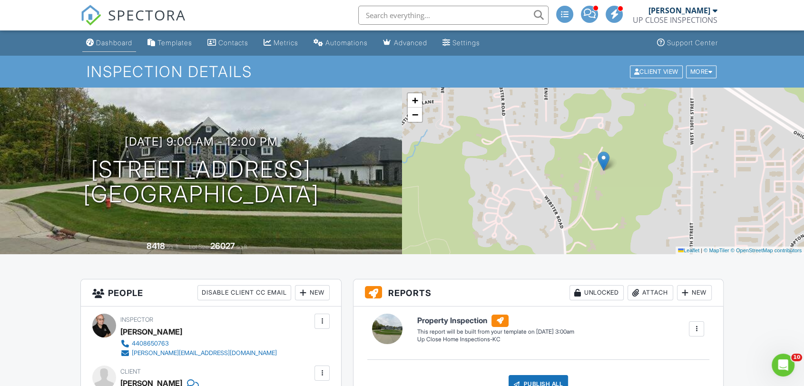
click at [116, 44] on div "Dashboard" at bounding box center [114, 43] width 36 height 8
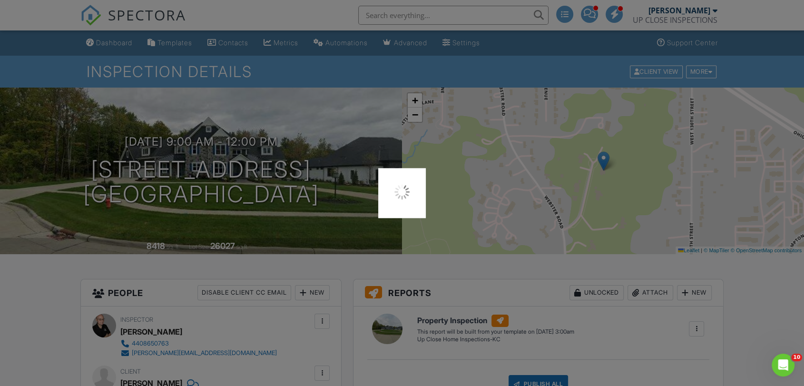
scroll to position [264, 0]
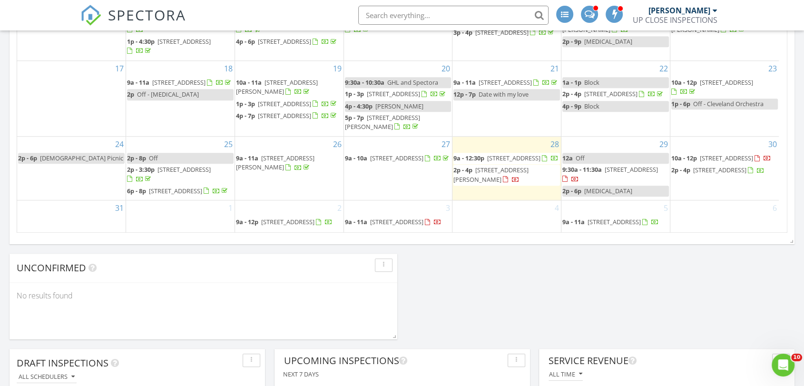
scroll to position [706, 0]
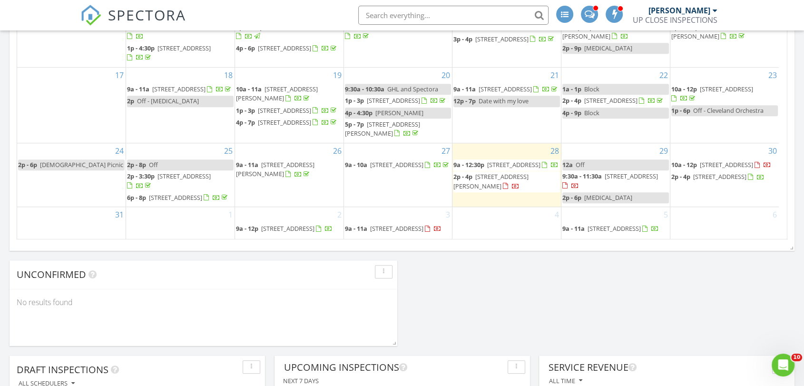
click at [528, 283] on div "[DATE] [PERSON_NAME] New Inspection New Quote Map 1 + − I [GEOGRAPHIC_DATA] 63.…" at bounding box center [402, 315] width 804 height 1794
drag, startPoint x: 514, startPoint y: 284, endPoint x: 476, endPoint y: 288, distance: 38.8
click at [461, 287] on div "[DATE] [PERSON_NAME] New Inspection New Quote Map 1 + − I [GEOGRAPHIC_DATA] 63.…" at bounding box center [402, 315] width 804 height 1794
drag, startPoint x: 559, startPoint y: 290, endPoint x: 548, endPoint y: 293, distance: 11.8
click at [555, 292] on div "[DATE] [PERSON_NAME] New Inspection New Quote Map 1 + − I [GEOGRAPHIC_DATA] 63.…" at bounding box center [402, 315] width 804 height 1794
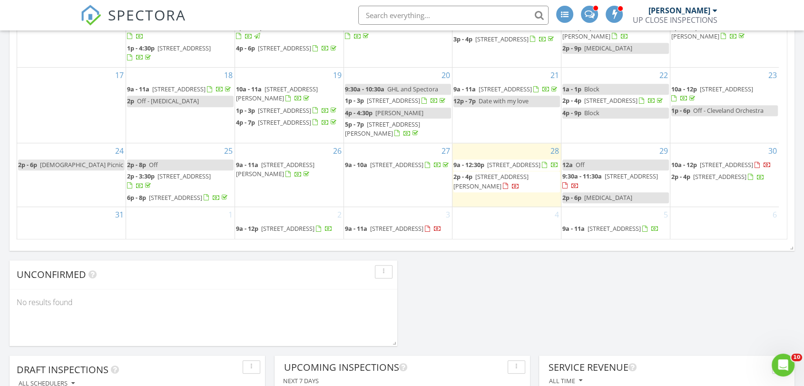
click at [468, 296] on div "[DATE] [PERSON_NAME] New Inspection New Quote Map 1 + − I [GEOGRAPHIC_DATA] 63.…" at bounding box center [402, 315] width 804 height 1794
click at [478, 292] on div "[DATE] [PERSON_NAME] New Inspection New Quote Map 1 + − I [GEOGRAPHIC_DATA] 63.…" at bounding box center [402, 315] width 804 height 1794
drag, startPoint x: 454, startPoint y: 302, endPoint x: 441, endPoint y: 307, distance: 14.5
click at [441, 307] on div "[DATE] [PERSON_NAME] New Inspection New Quote Map 1 + − I [GEOGRAPHIC_DATA] 63.…" at bounding box center [402, 315] width 804 height 1794
click at [472, 307] on div "[DATE] [PERSON_NAME] New Inspection New Quote Map 1 + − I [GEOGRAPHIC_DATA] 63.…" at bounding box center [402, 315] width 804 height 1794
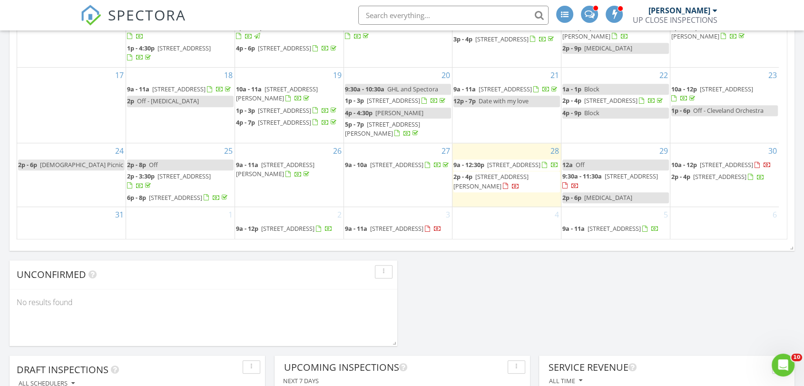
click at [415, 309] on div "[DATE] [PERSON_NAME] New Inspection New Quote Map 1 + − I [GEOGRAPHIC_DATA] 63.…" at bounding box center [402, 315] width 804 height 1794
